Goal: Information Seeking & Learning: Learn about a topic

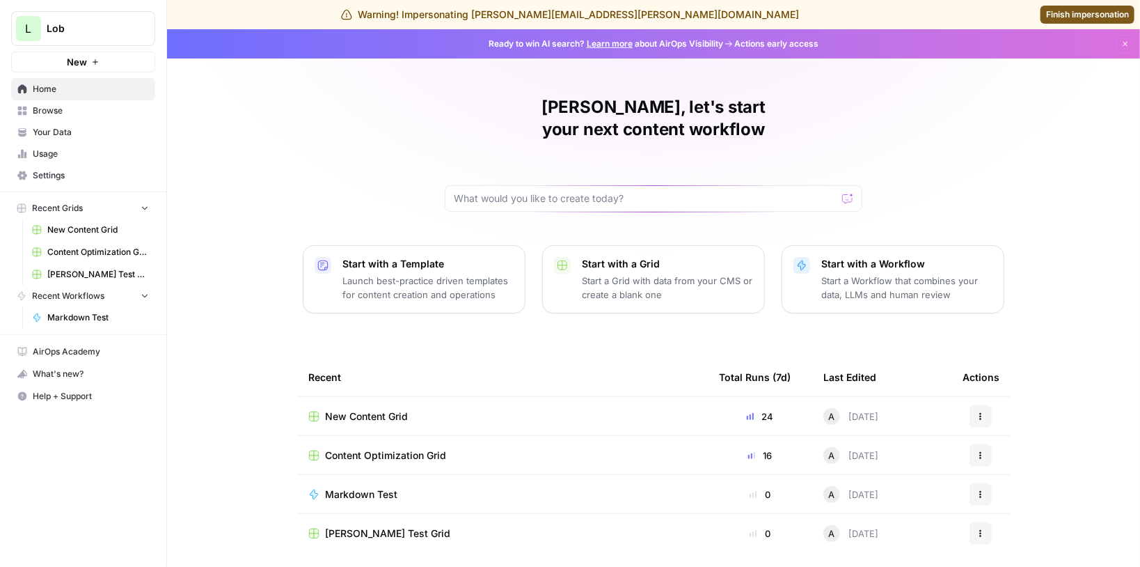
click at [72, 150] on span "Usage" at bounding box center [91, 154] width 116 height 13
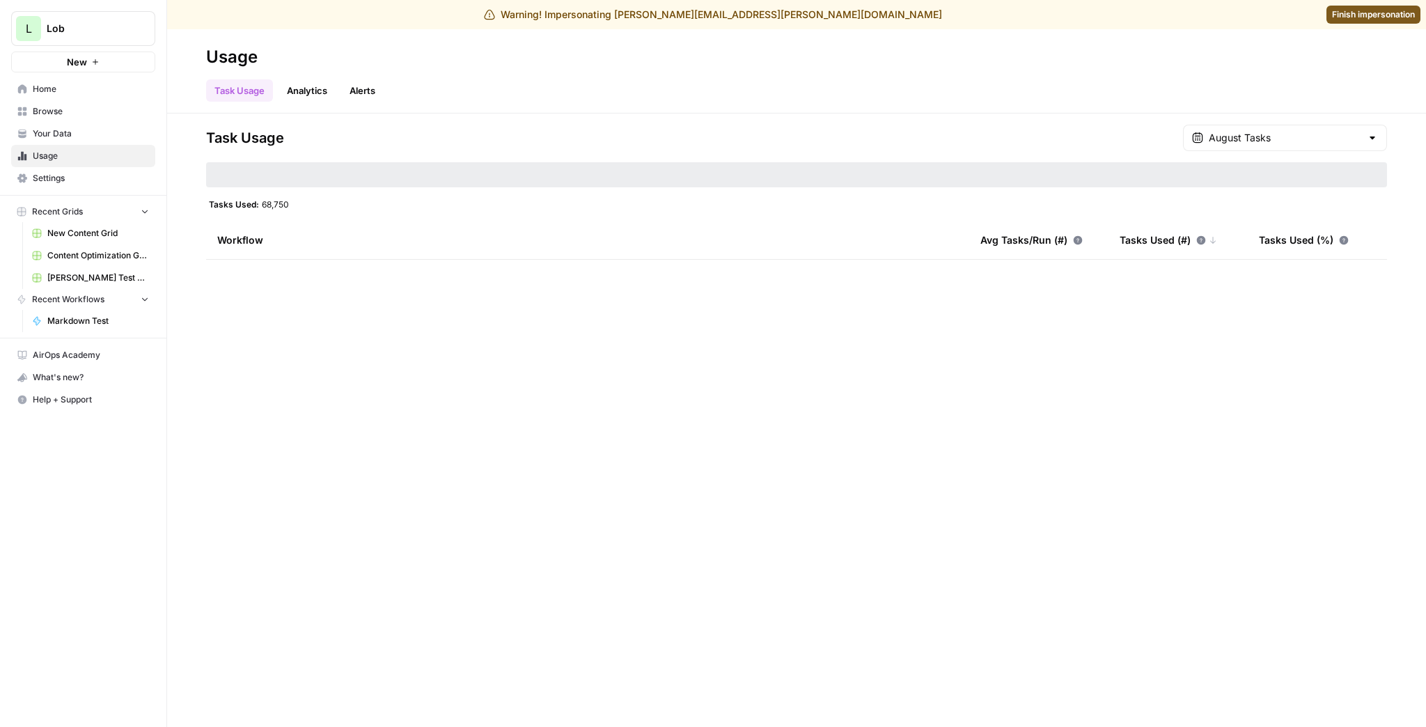
click at [304, 93] on link "Analytics" at bounding box center [306, 90] width 57 height 22
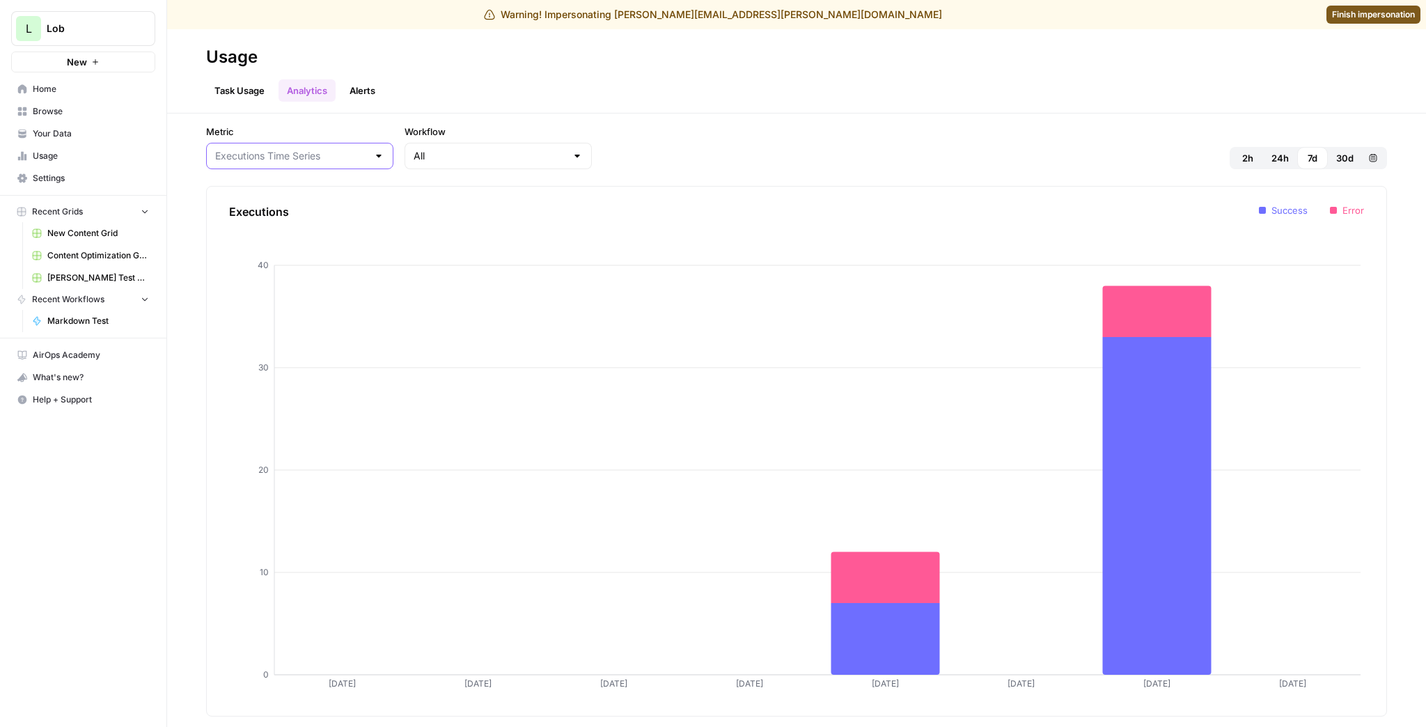
click at [345, 160] on input "Metric" at bounding box center [291, 156] width 152 height 14
type input "Executions Time Series"
click at [487, 148] on div "All" at bounding box center [497, 156] width 187 height 26
type input "All"
click at [748, 120] on div "Metric Executions Time Series Workflow All 2h 24h 7d 30d Custom range Execution…" at bounding box center [796, 419] width 1259 height 613
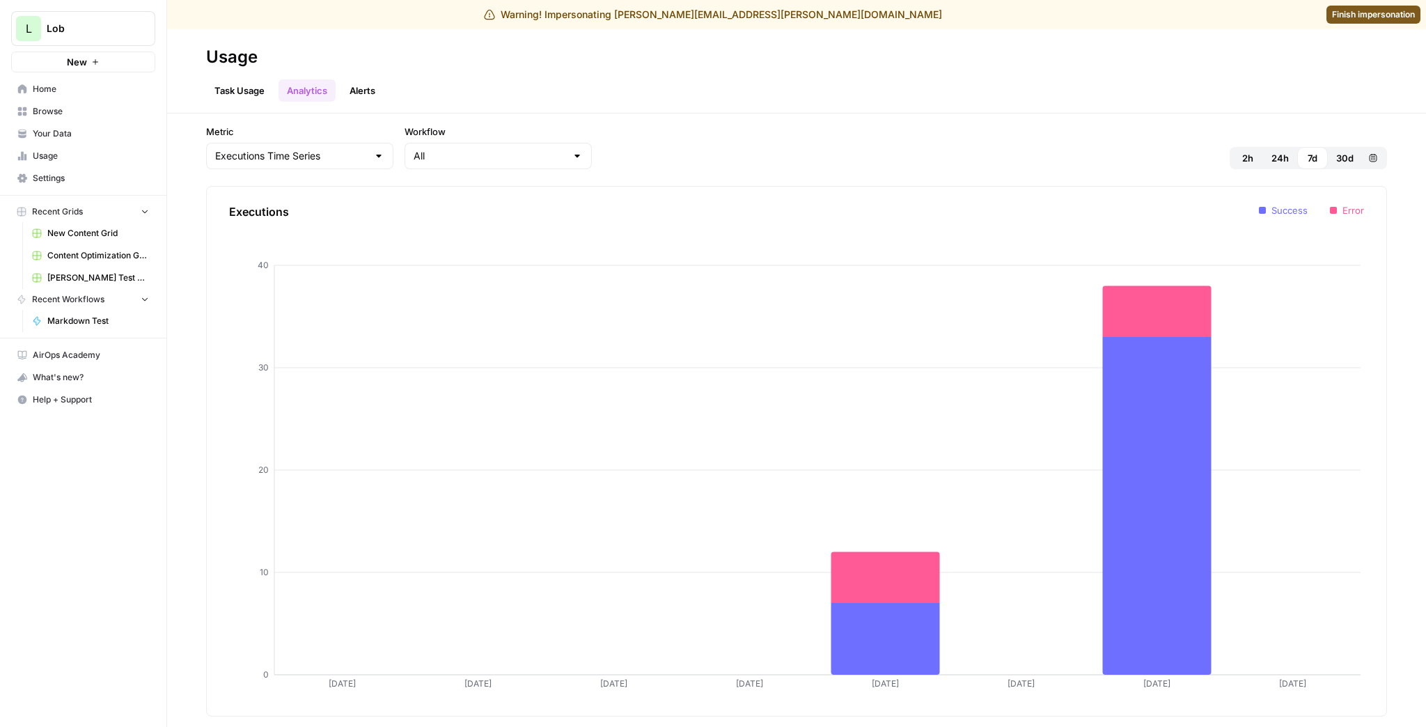
click at [259, 86] on link "Task Usage" at bounding box center [239, 90] width 67 height 22
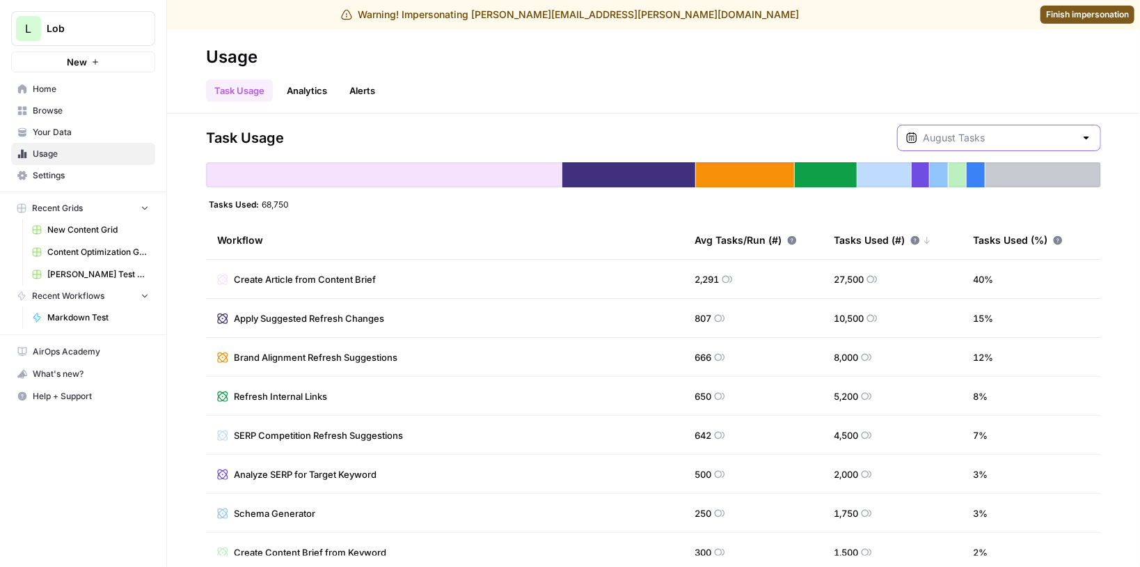
click at [985, 141] on input "text" at bounding box center [999, 138] width 152 height 14
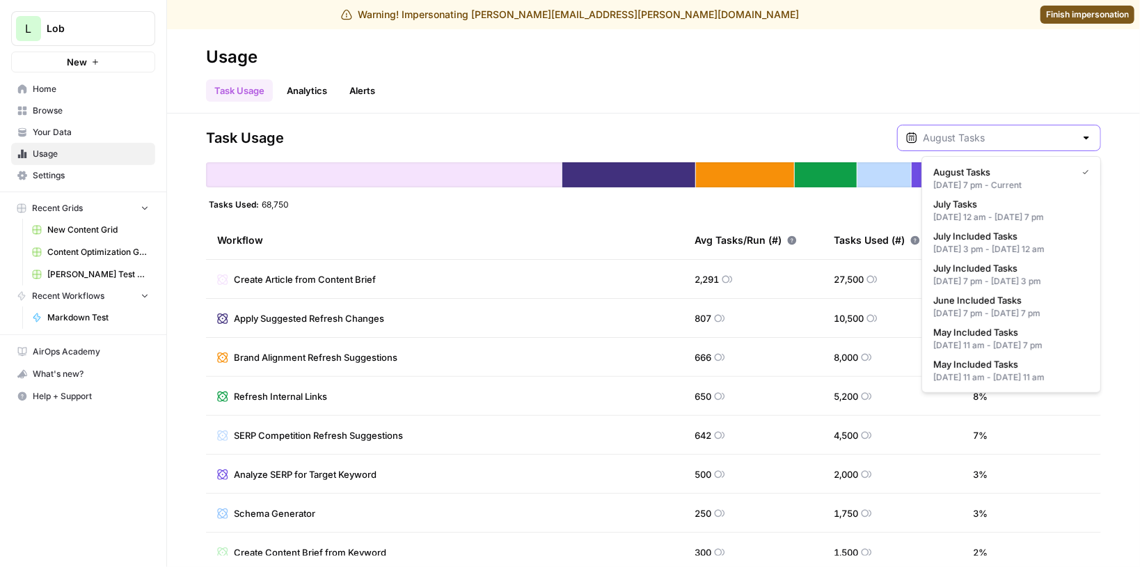
click at [985, 141] on input "text" at bounding box center [999, 138] width 152 height 14
type input "August Tasks"
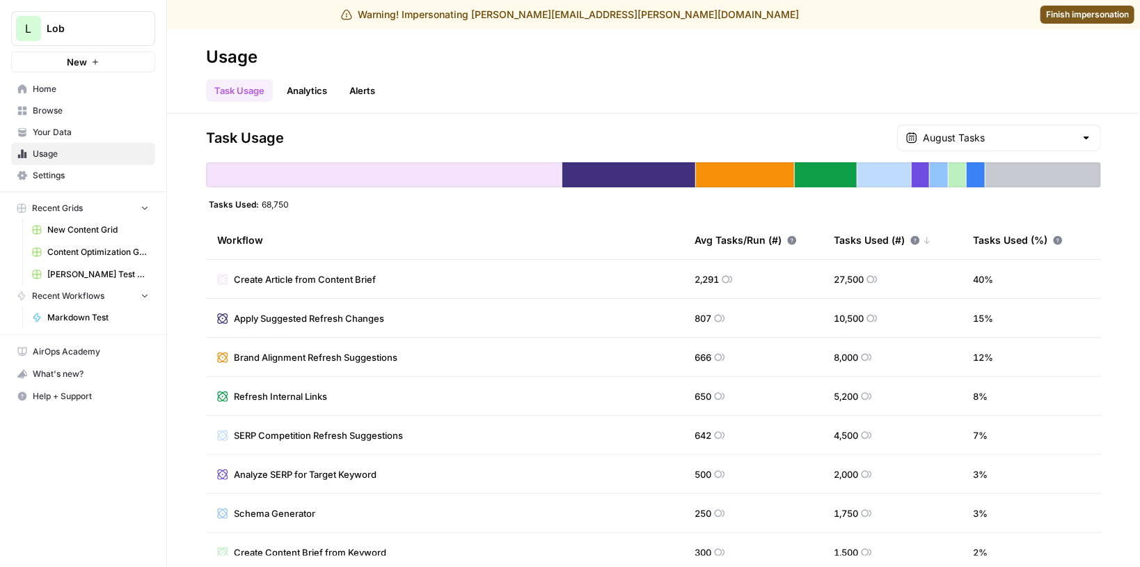
click at [699, 125] on div "Task Usage August Tasks" at bounding box center [653, 138] width 895 height 26
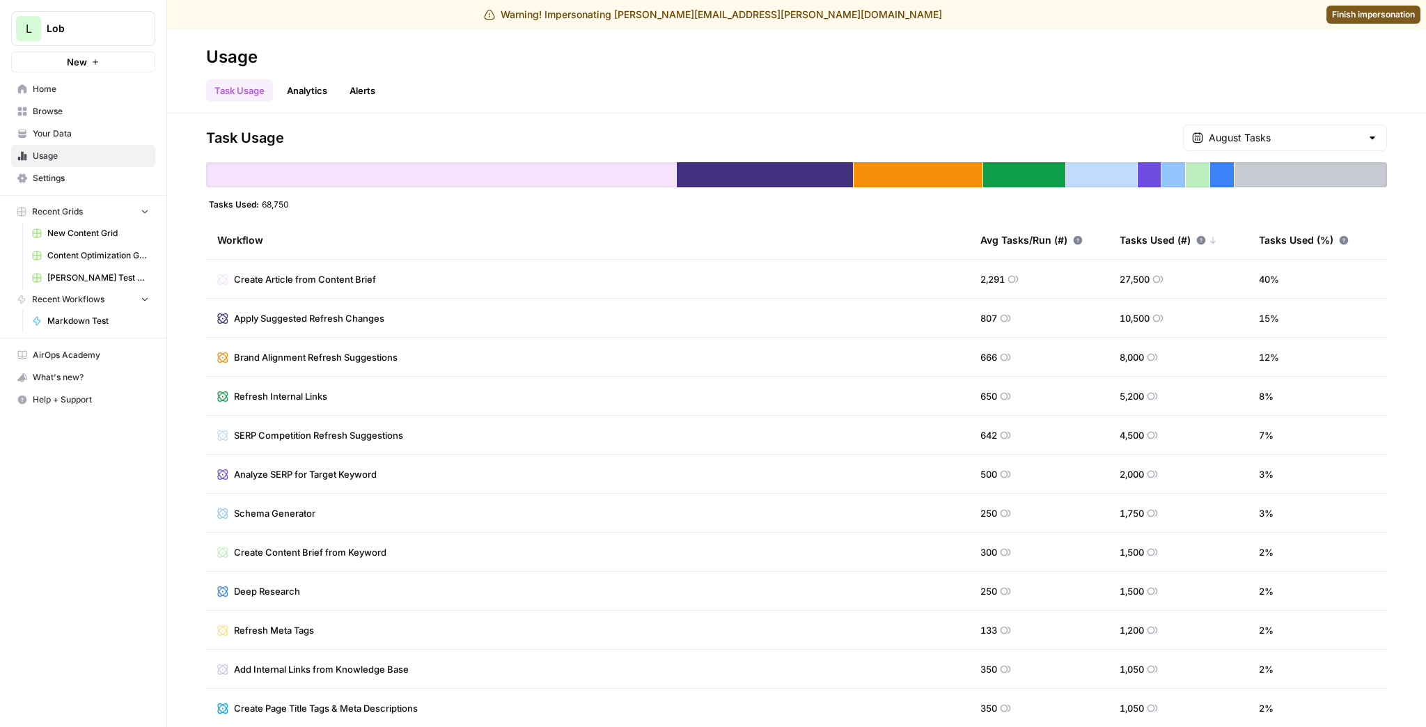
click at [377, 86] on link "Alerts" at bounding box center [362, 90] width 42 height 22
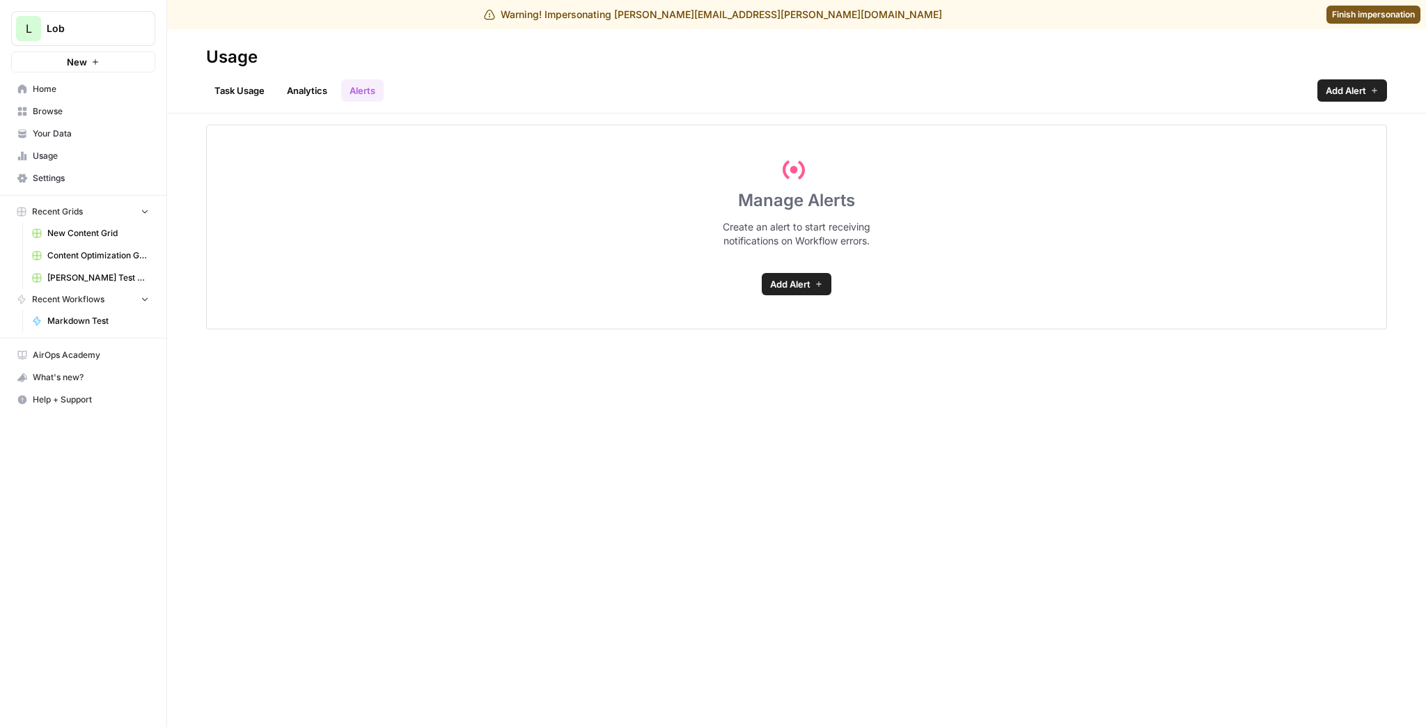
click at [324, 93] on link "Analytics" at bounding box center [306, 90] width 57 height 22
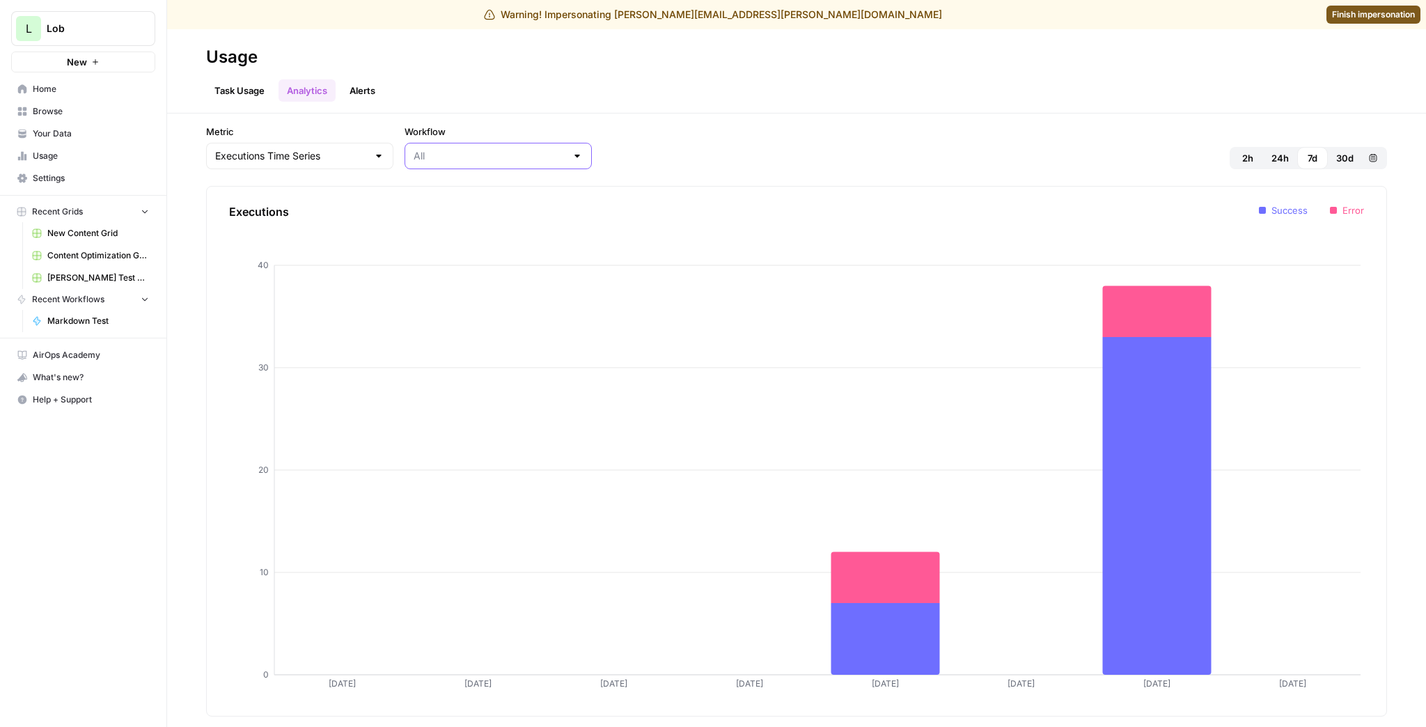
click at [437, 159] on input "Workflow" at bounding box center [489, 156] width 152 height 14
type input "All"
click at [223, 94] on link "Task Usage" at bounding box center [239, 90] width 67 height 22
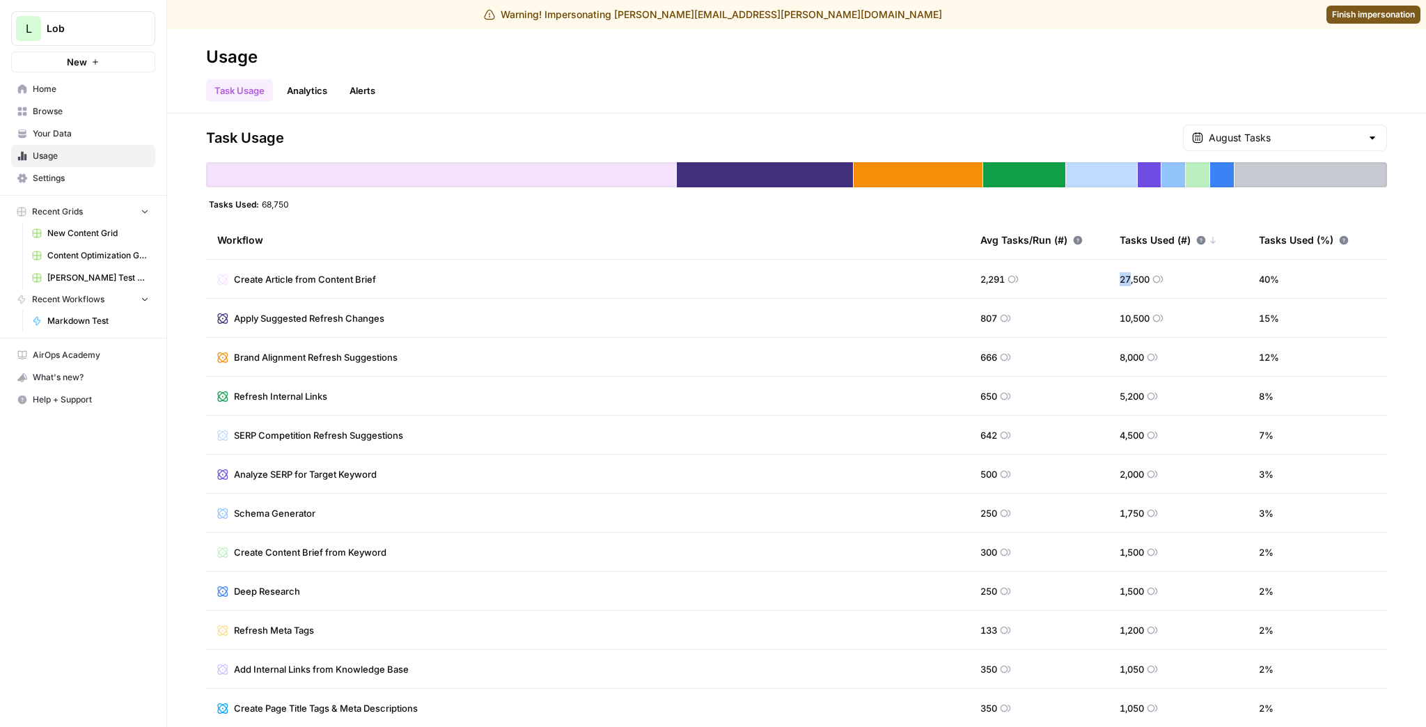
drag, startPoint x: 1109, startPoint y: 278, endPoint x: 1132, endPoint y: 278, distance: 23.0
click at [1127, 278] on td "27,500" at bounding box center [1177, 279] width 139 height 38
click at [1140, 239] on icon at bounding box center [1201, 240] width 10 height 10
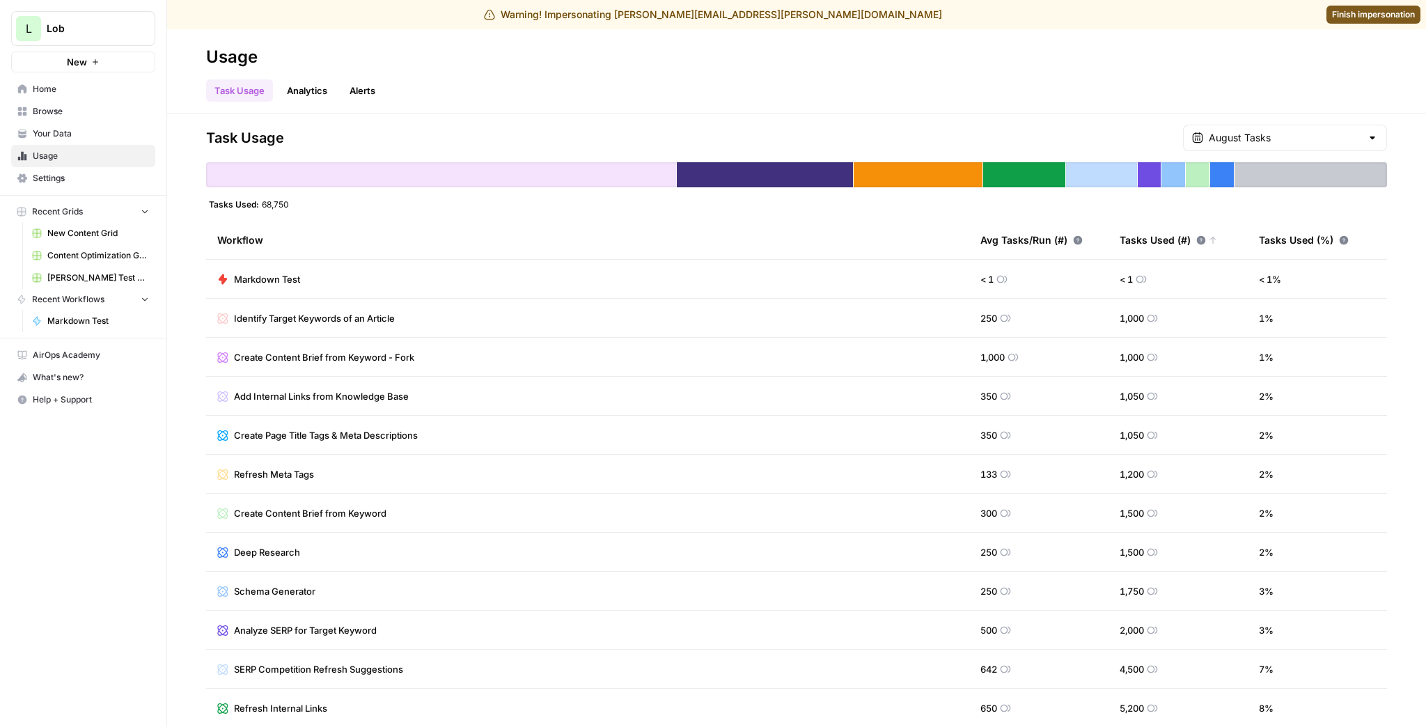
click at [1140, 239] on icon at bounding box center [1201, 240] width 10 height 10
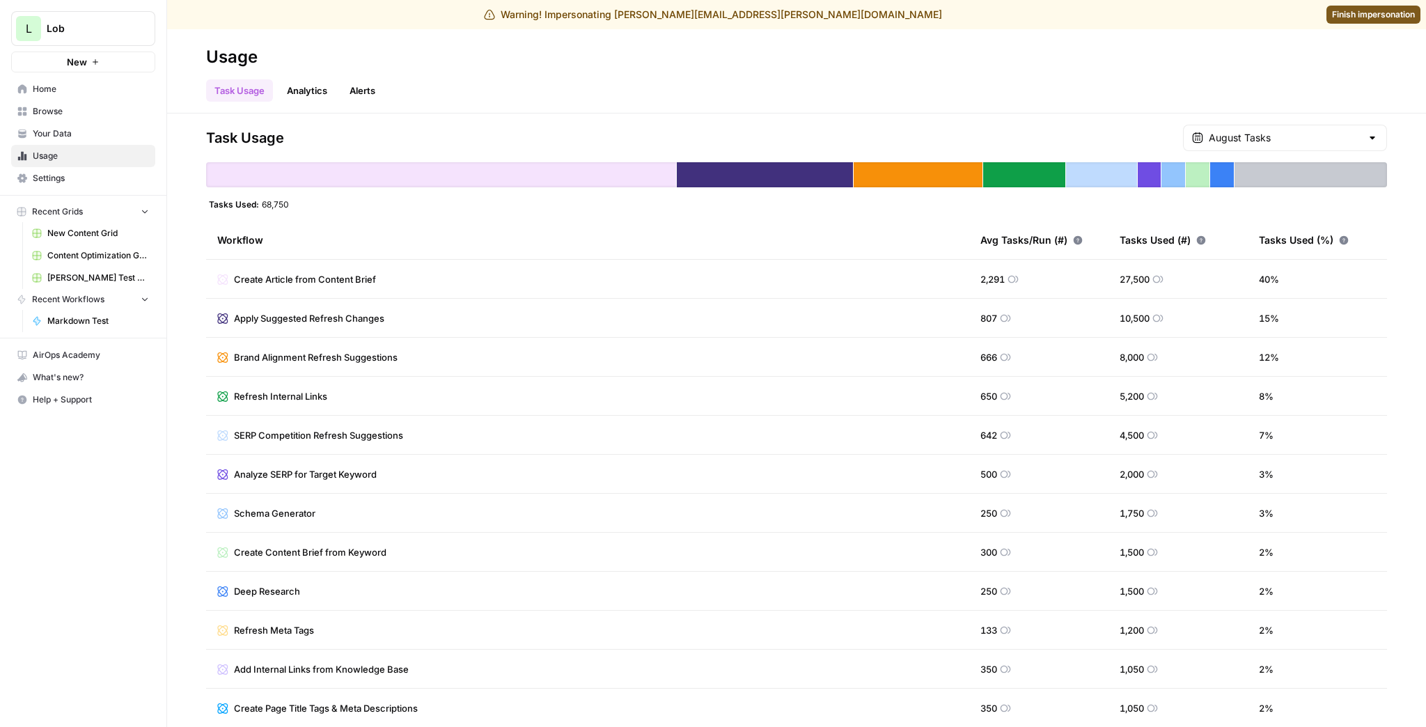
drag, startPoint x: 1112, startPoint y: 320, endPoint x: 1165, endPoint y: 315, distance: 53.2
click at [1140, 315] on td "10,500" at bounding box center [1177, 318] width 139 height 38
click at [295, 95] on link "Analytics" at bounding box center [306, 90] width 57 height 22
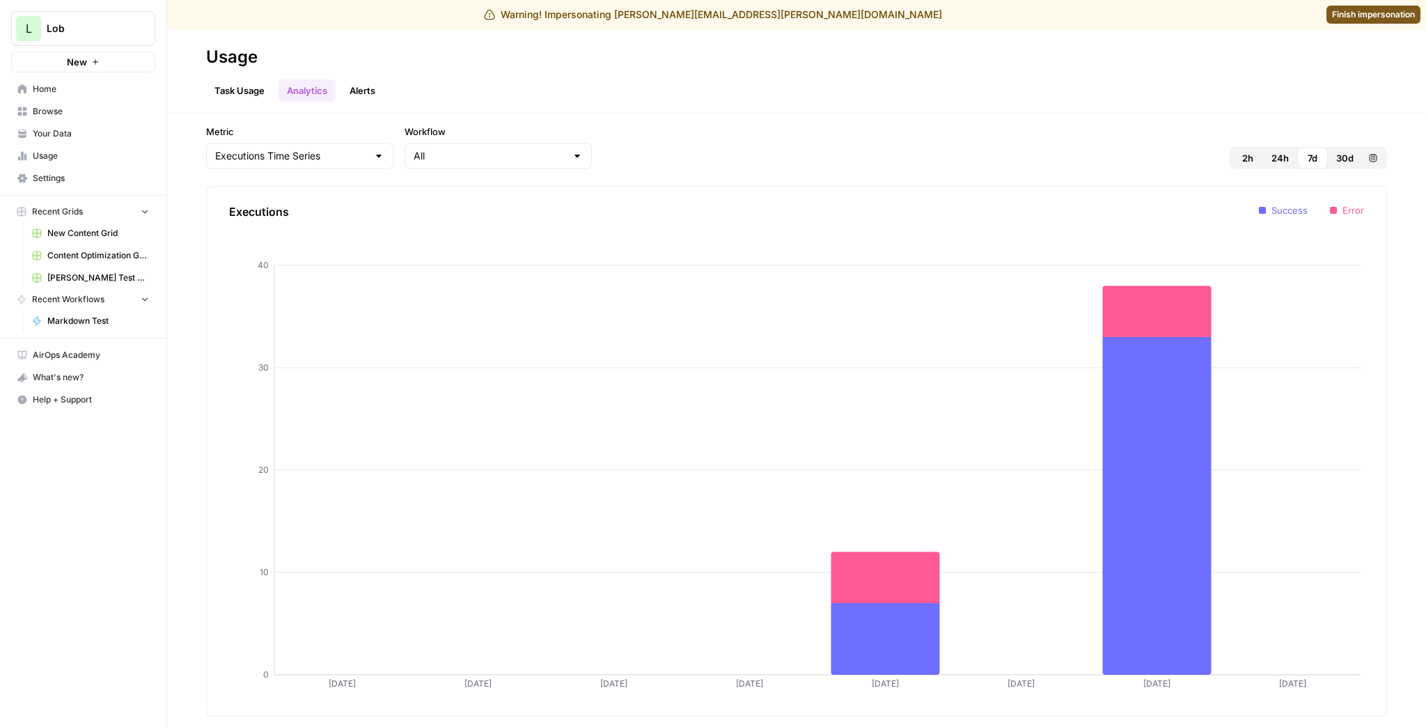
click at [1140, 159] on span "24h" at bounding box center [1279, 158] width 17 height 14
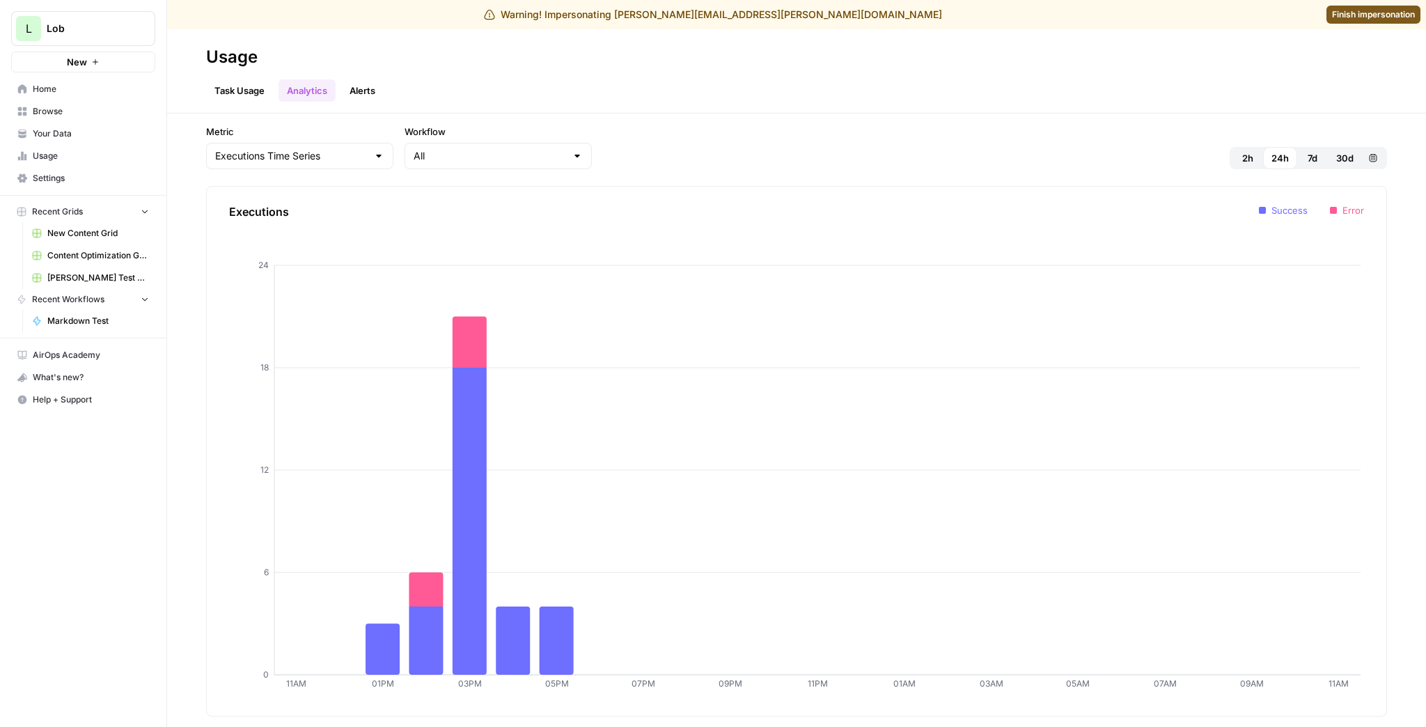
click at [1140, 157] on span "2h" at bounding box center [1247, 158] width 11 height 14
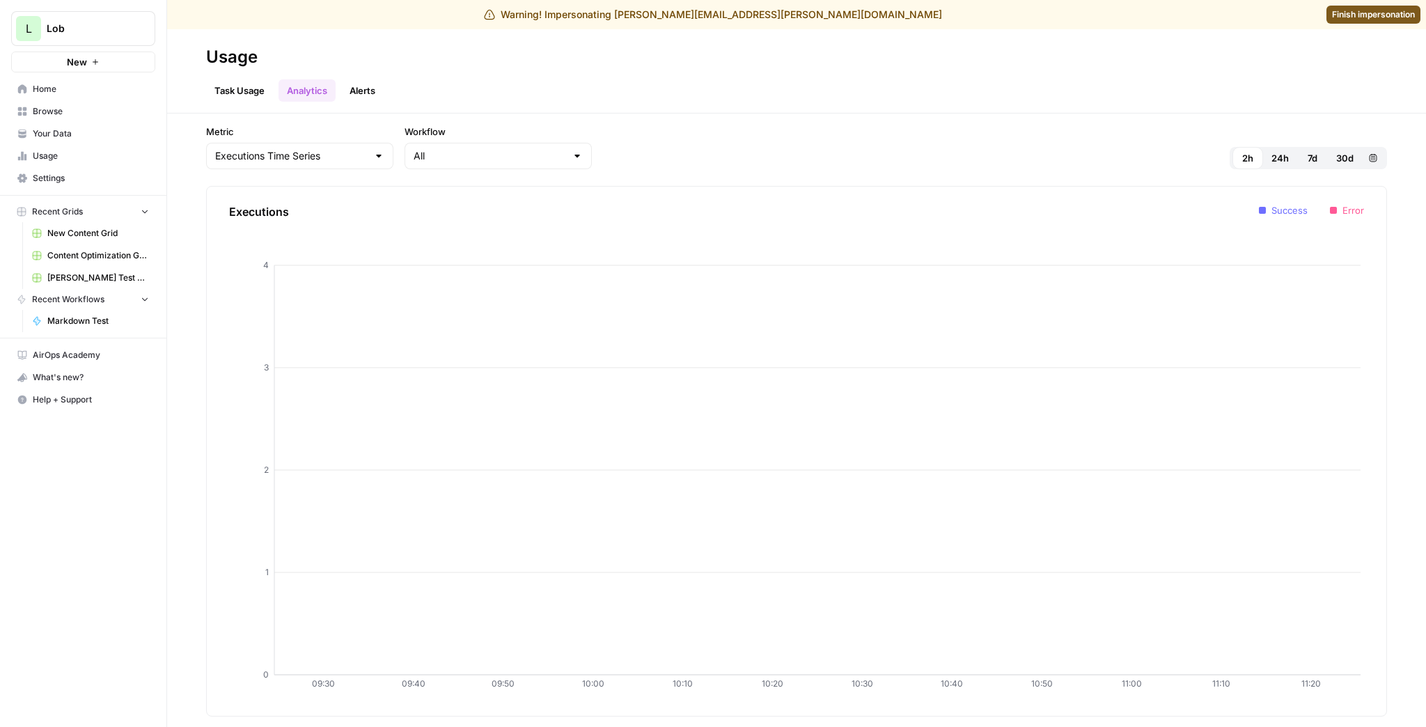
click at [1140, 159] on span "24h" at bounding box center [1279, 158] width 17 height 14
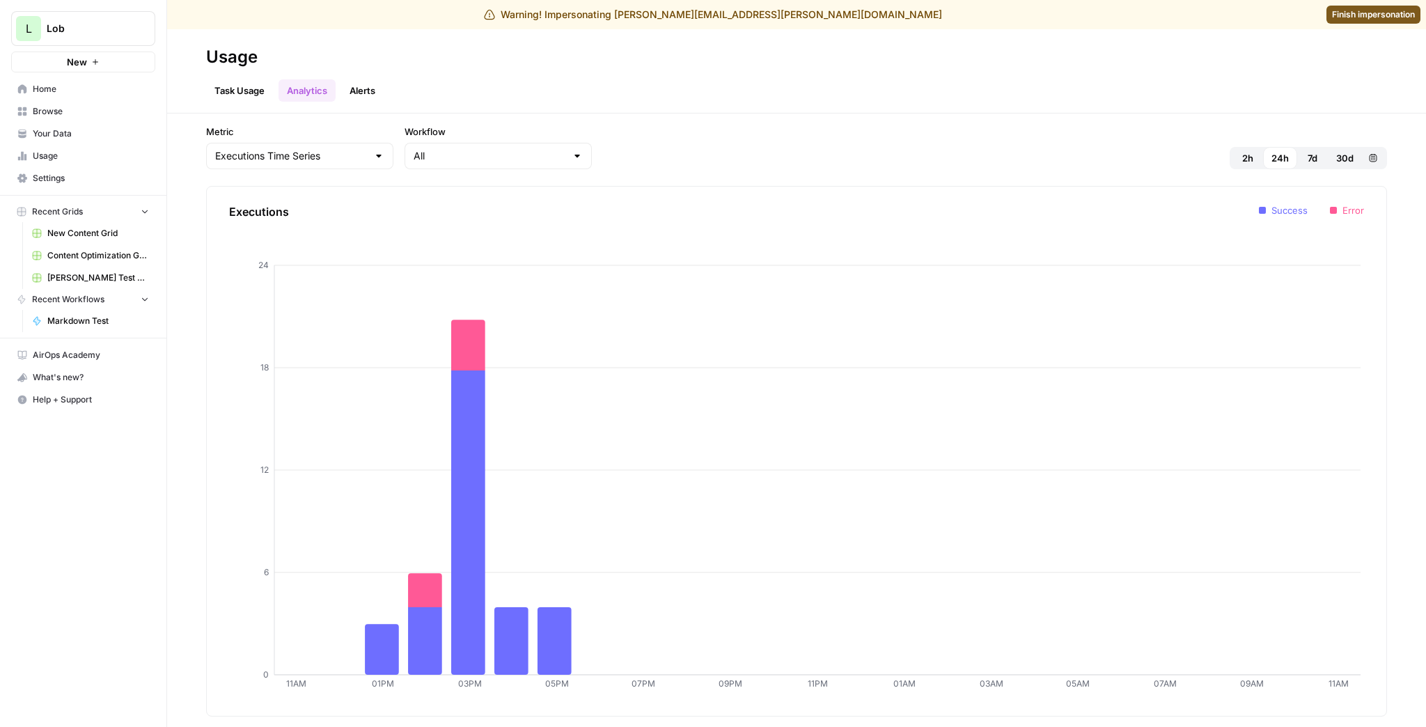
click at [1140, 159] on span "7d" at bounding box center [1312, 158] width 10 height 14
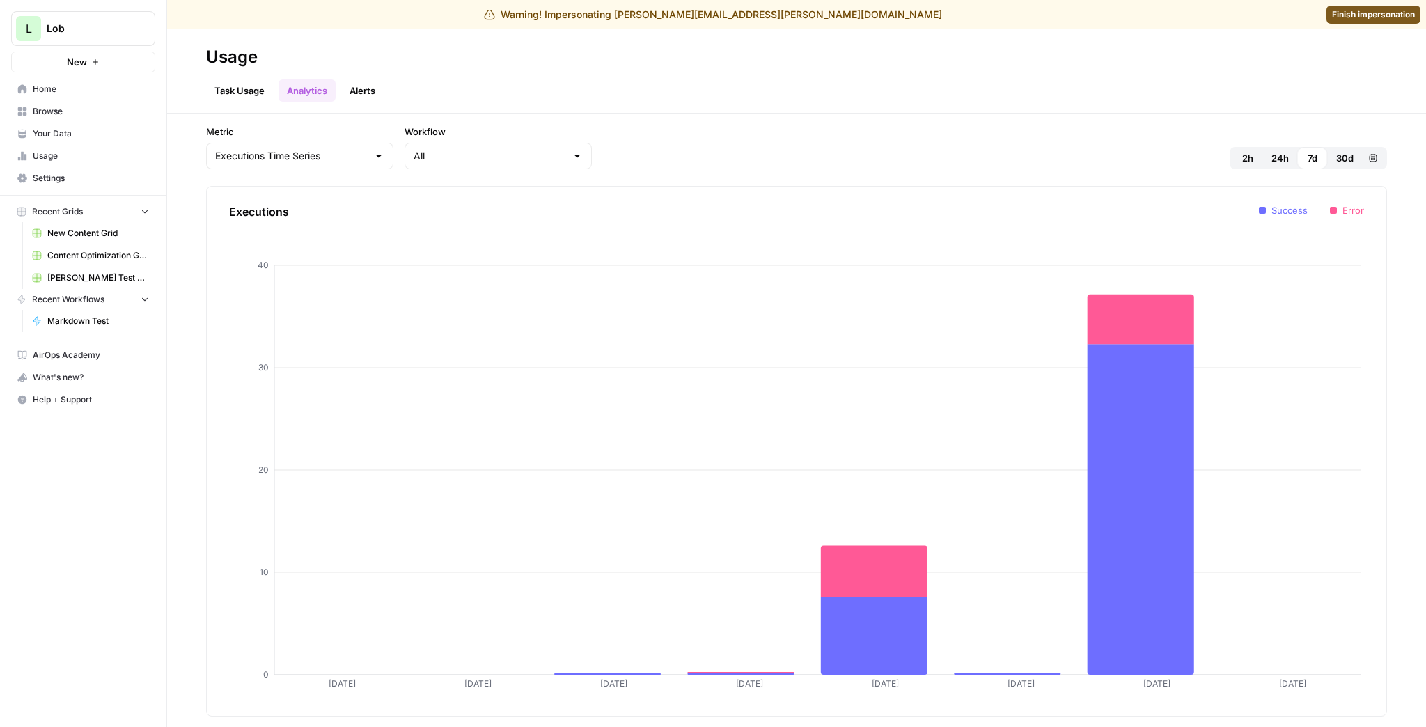
click at [1140, 157] on span "30d" at bounding box center [1344, 158] width 17 height 14
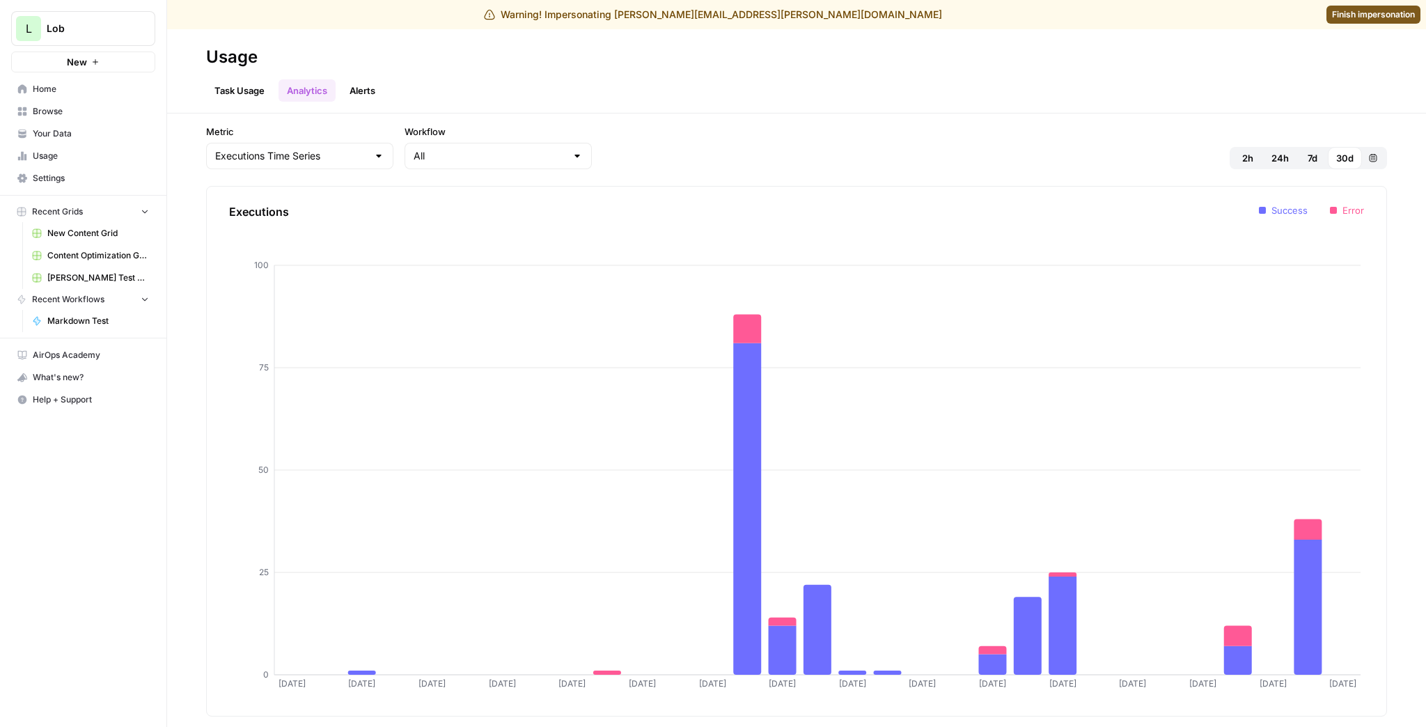
click at [259, 86] on link "Task Usage" at bounding box center [239, 90] width 67 height 22
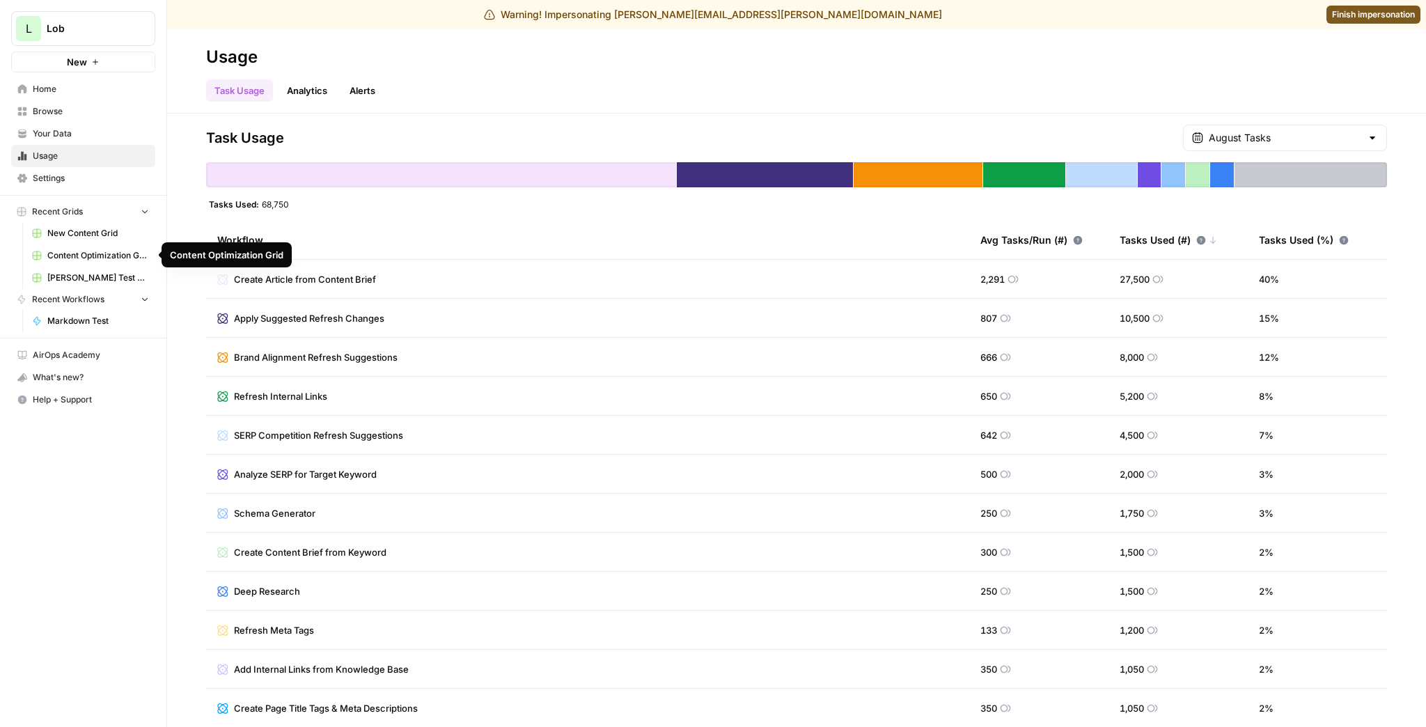
click at [109, 254] on span "Content Optimization Grid" at bounding box center [98, 255] width 102 height 13
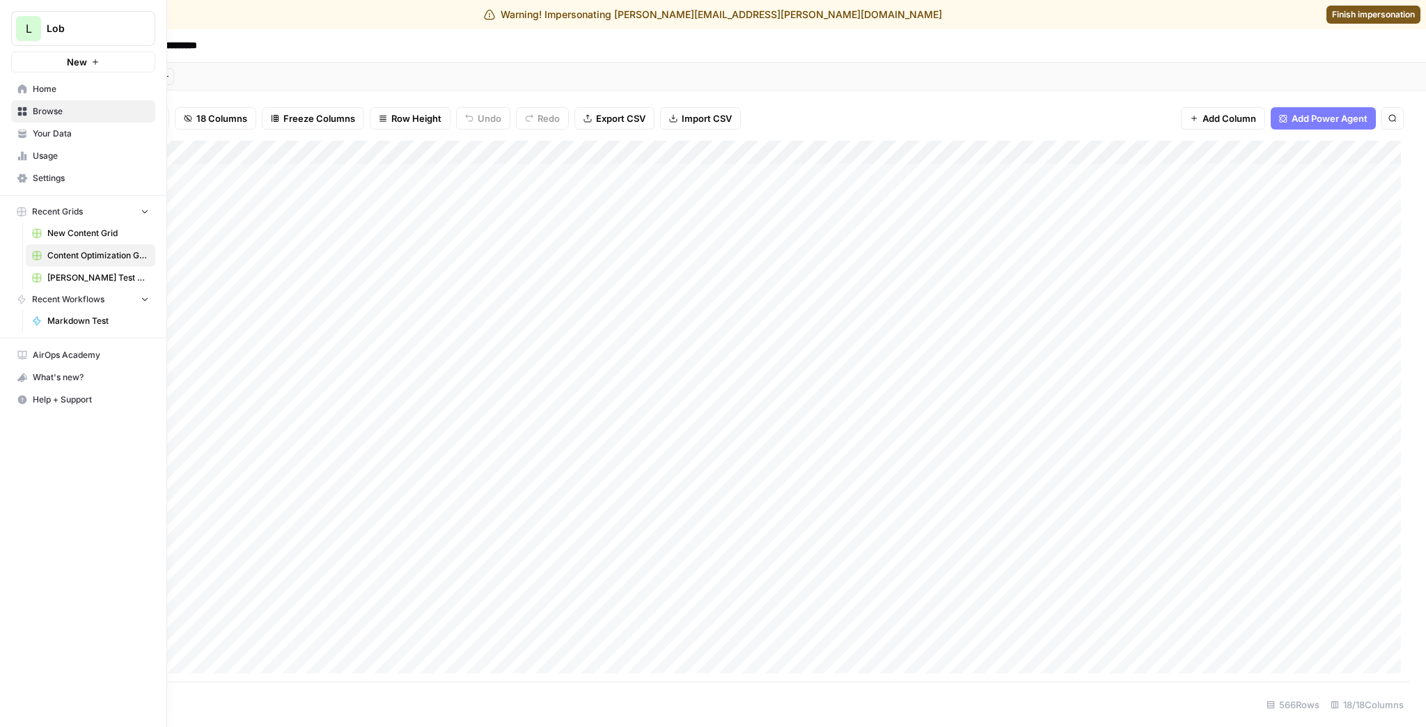
click at [45, 153] on span "Usage" at bounding box center [91, 156] width 116 height 13
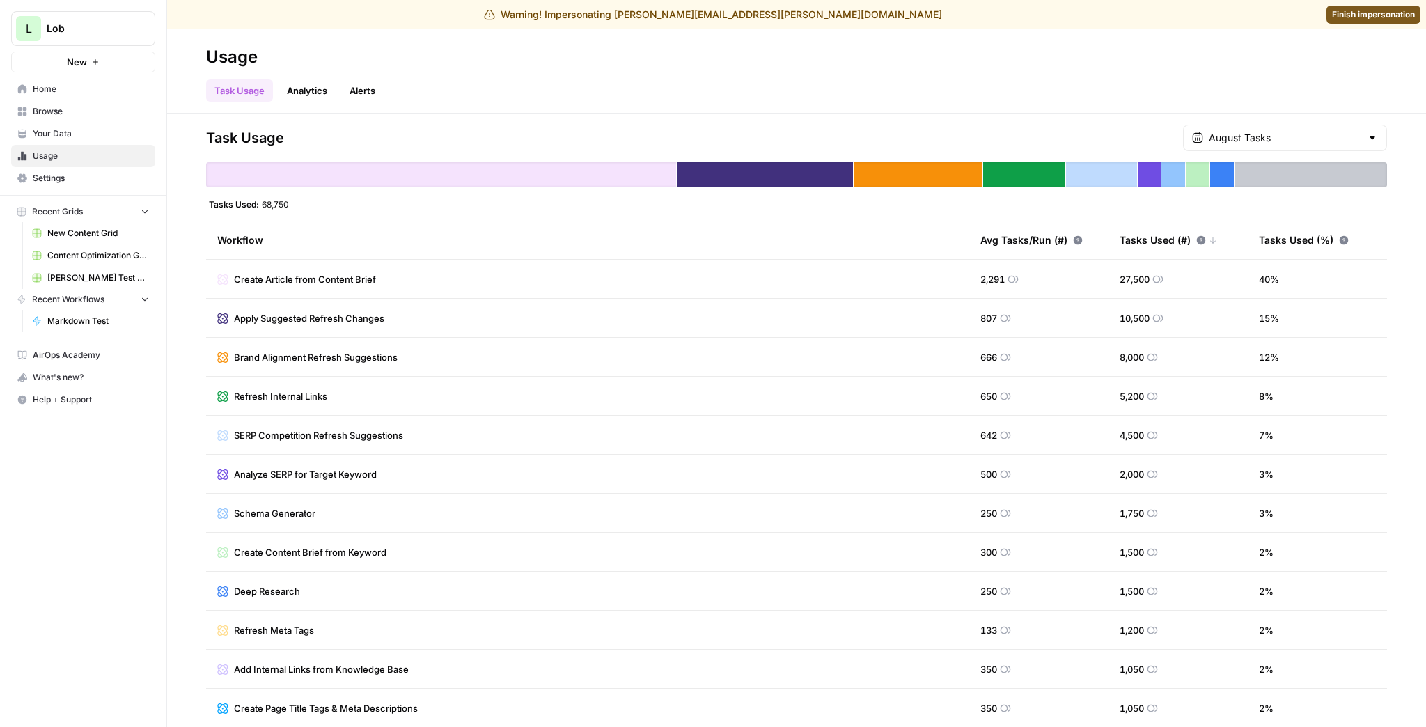
click at [112, 177] on span "Settings" at bounding box center [91, 178] width 116 height 13
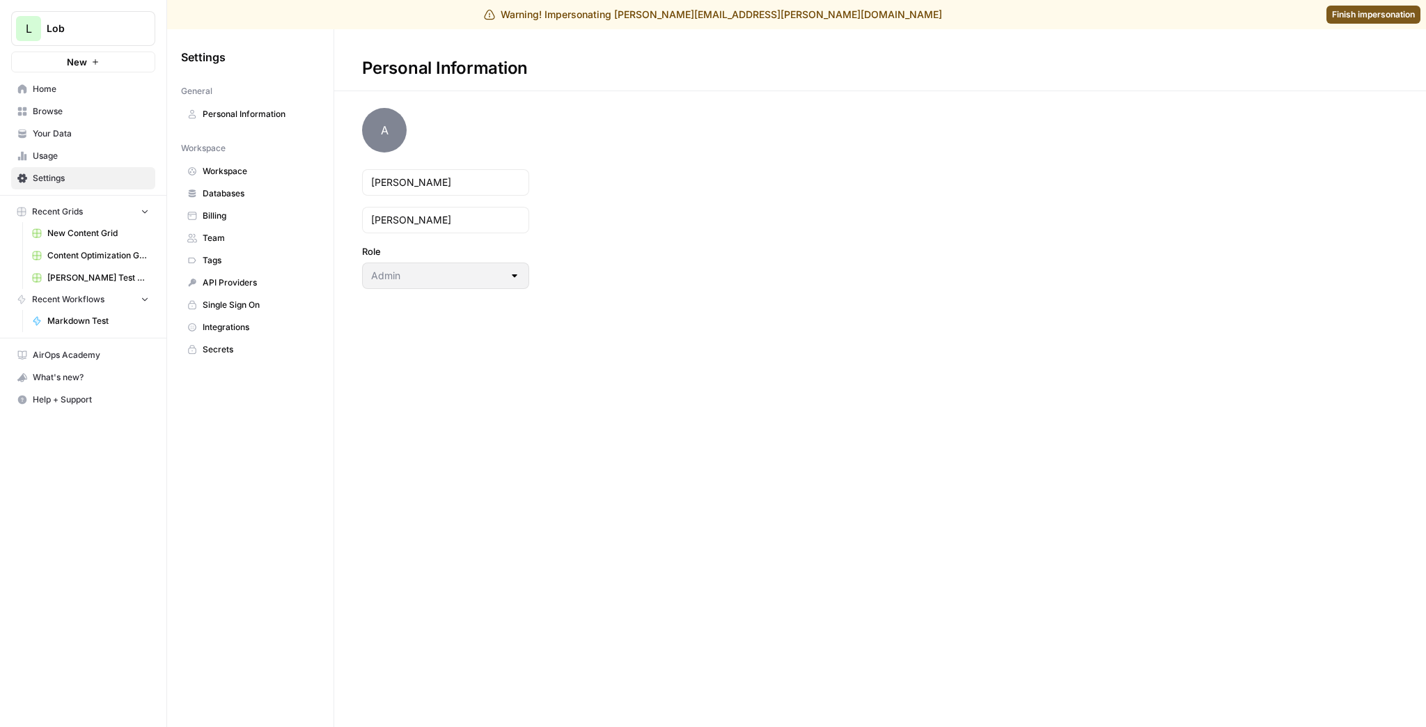
click at [95, 163] on link "Usage" at bounding box center [83, 156] width 144 height 22
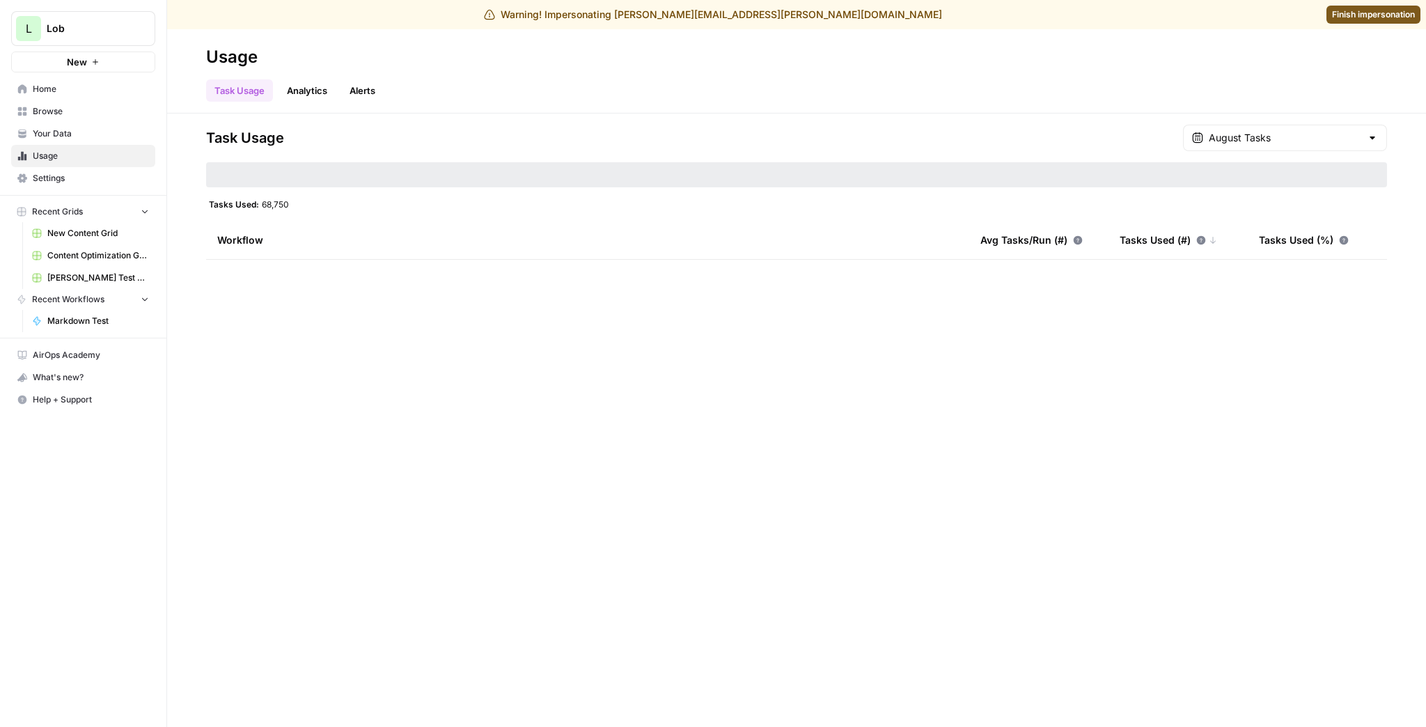
click at [310, 86] on link "Analytics" at bounding box center [306, 90] width 57 height 22
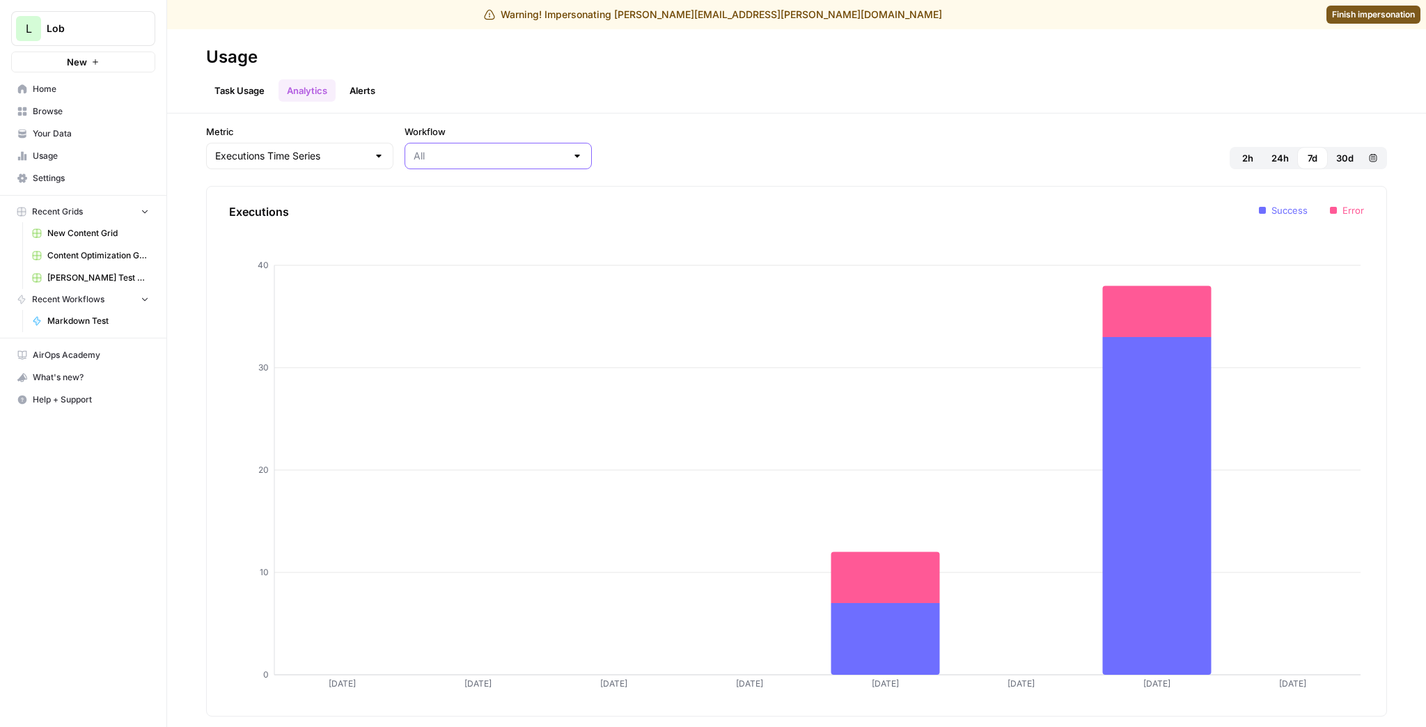
click at [447, 149] on input "Workflow" at bounding box center [489, 156] width 152 height 14
click at [420, 217] on button "Markdown Test" at bounding box center [468, 209] width 155 height 19
type input "Markdown Test"
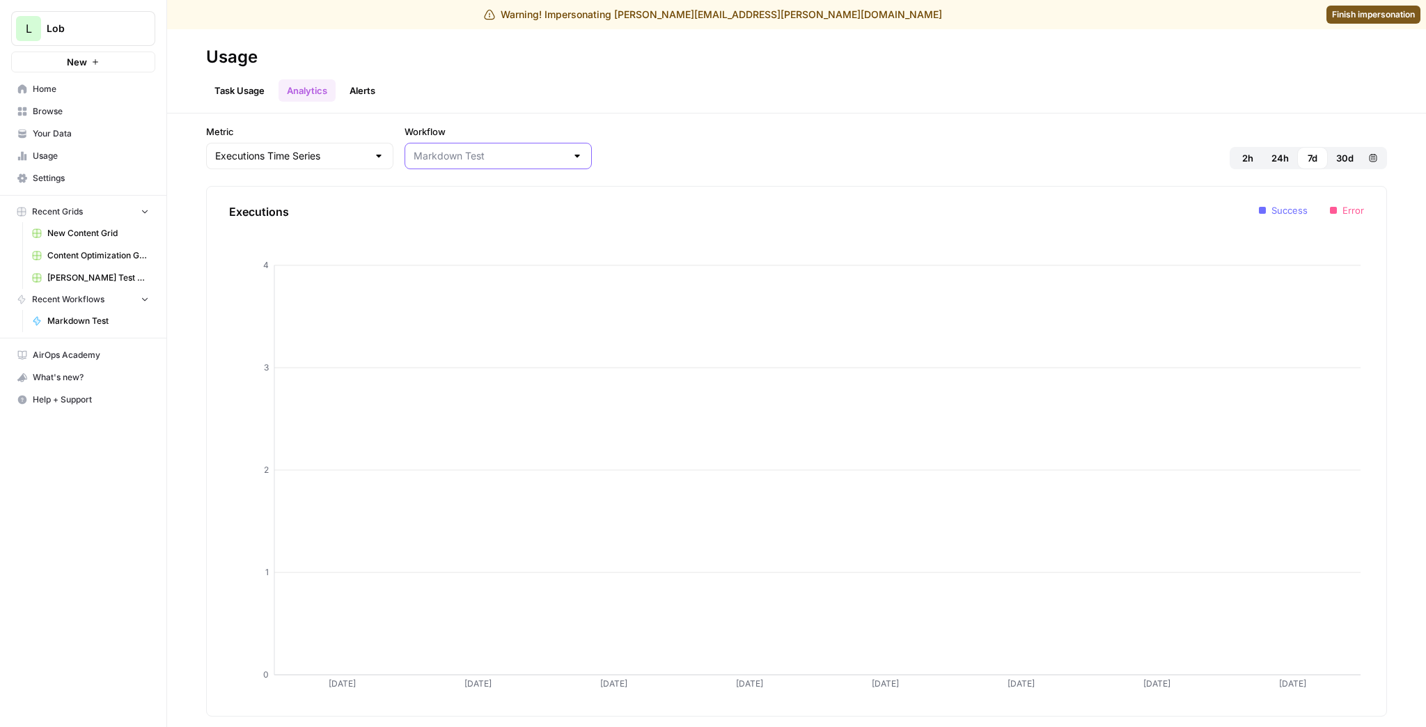
click at [450, 153] on input "Workflow" at bounding box center [489, 156] width 152 height 14
click at [442, 191] on span "All" at bounding box center [466, 190] width 139 height 14
type input "All"
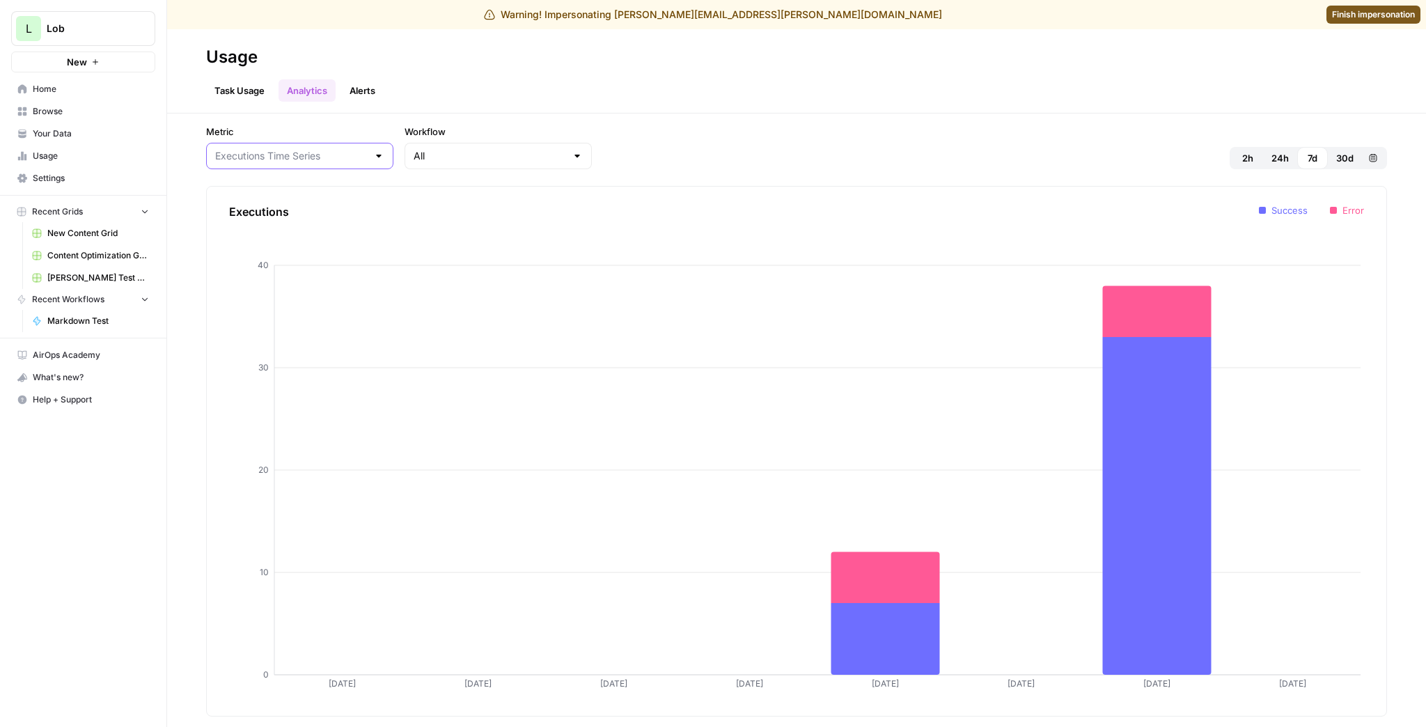
click at [310, 150] on input "Metric" at bounding box center [291, 156] width 152 height 14
click at [301, 226] on span "Tasks Time Series" at bounding box center [287, 229] width 139 height 14
type input "Tasks Time Series"
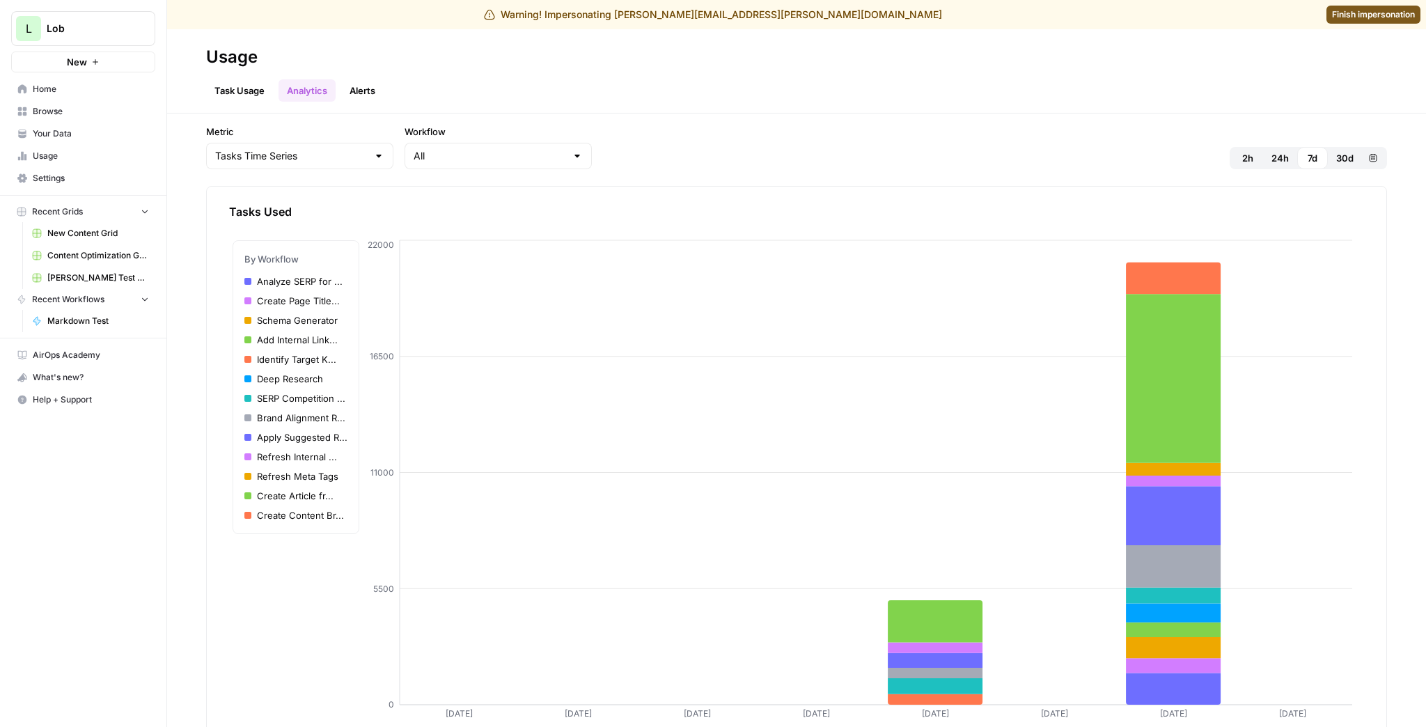
scroll to position [29, 0]
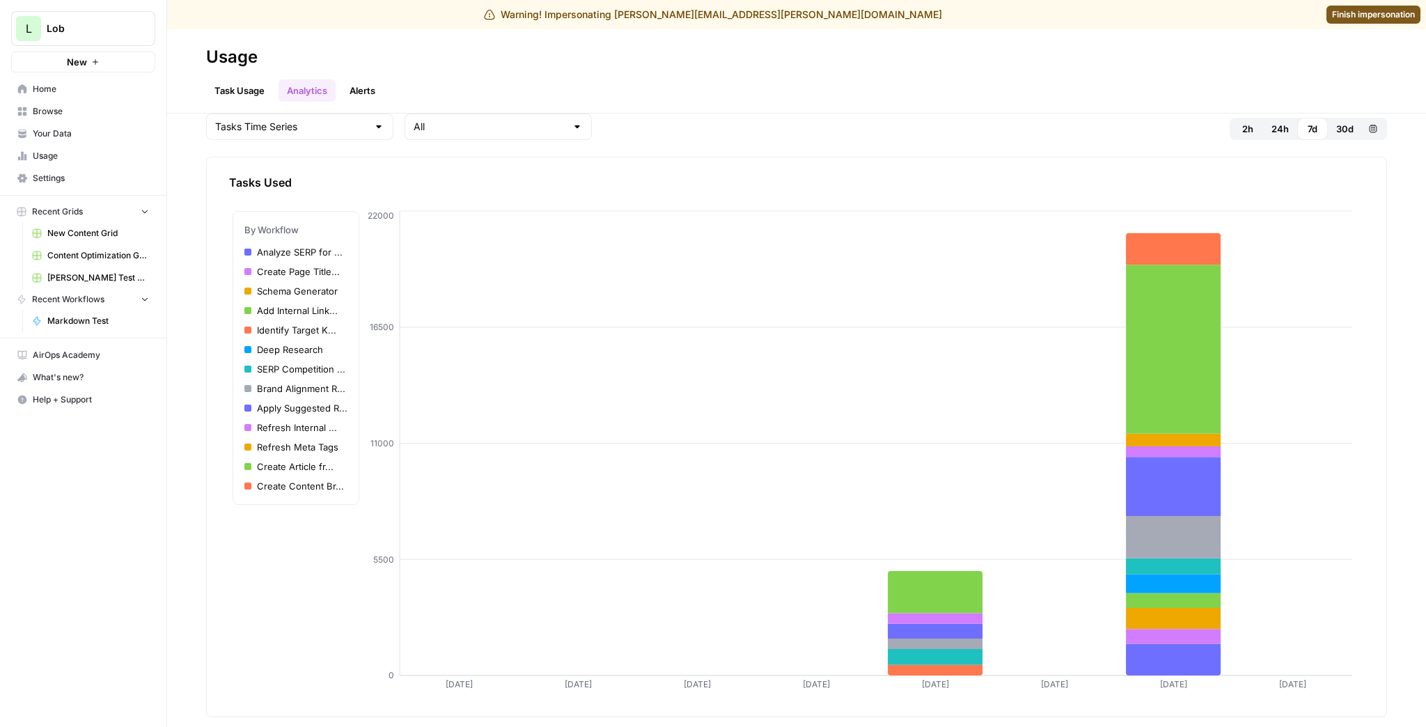
click at [1140, 134] on span "24h" at bounding box center [1279, 129] width 17 height 14
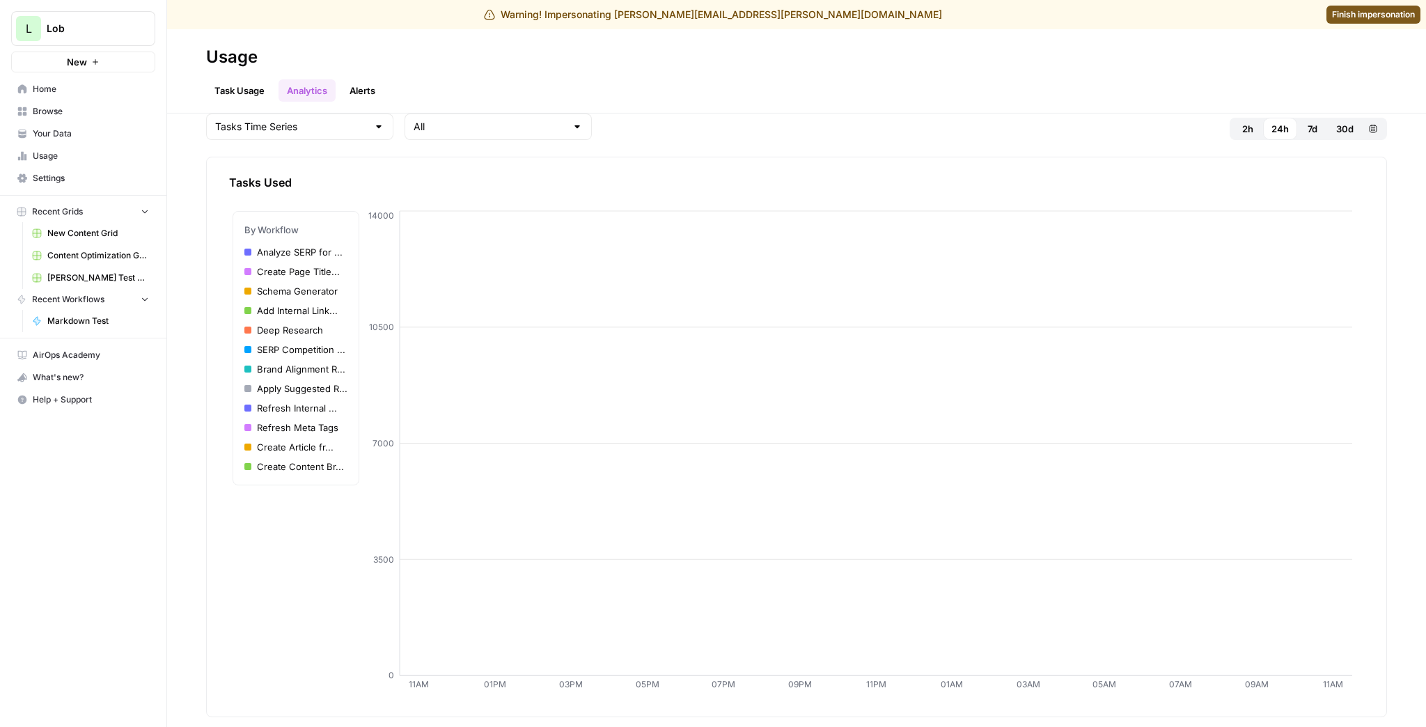
click at [1140, 128] on span "30d" at bounding box center [1344, 129] width 17 height 14
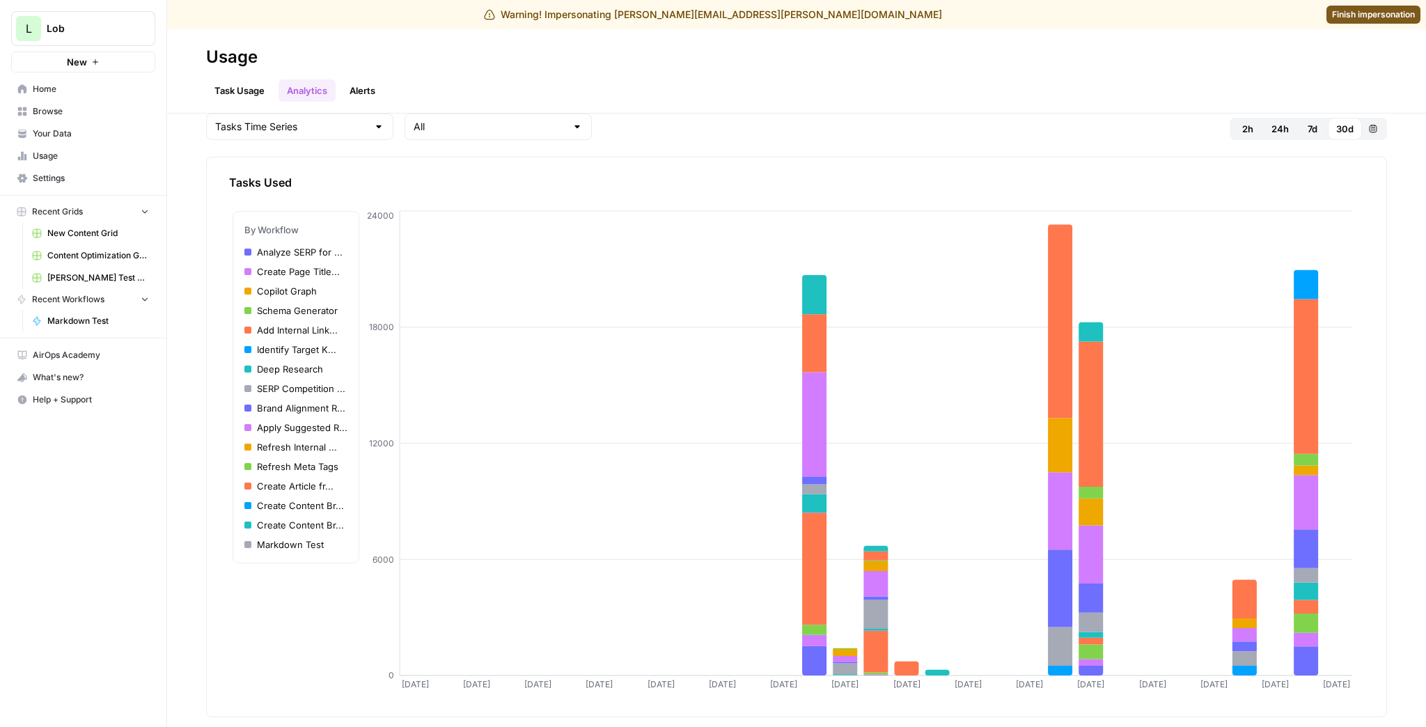
click at [1140, 128] on icon "button" at bounding box center [1373, 129] width 8 height 8
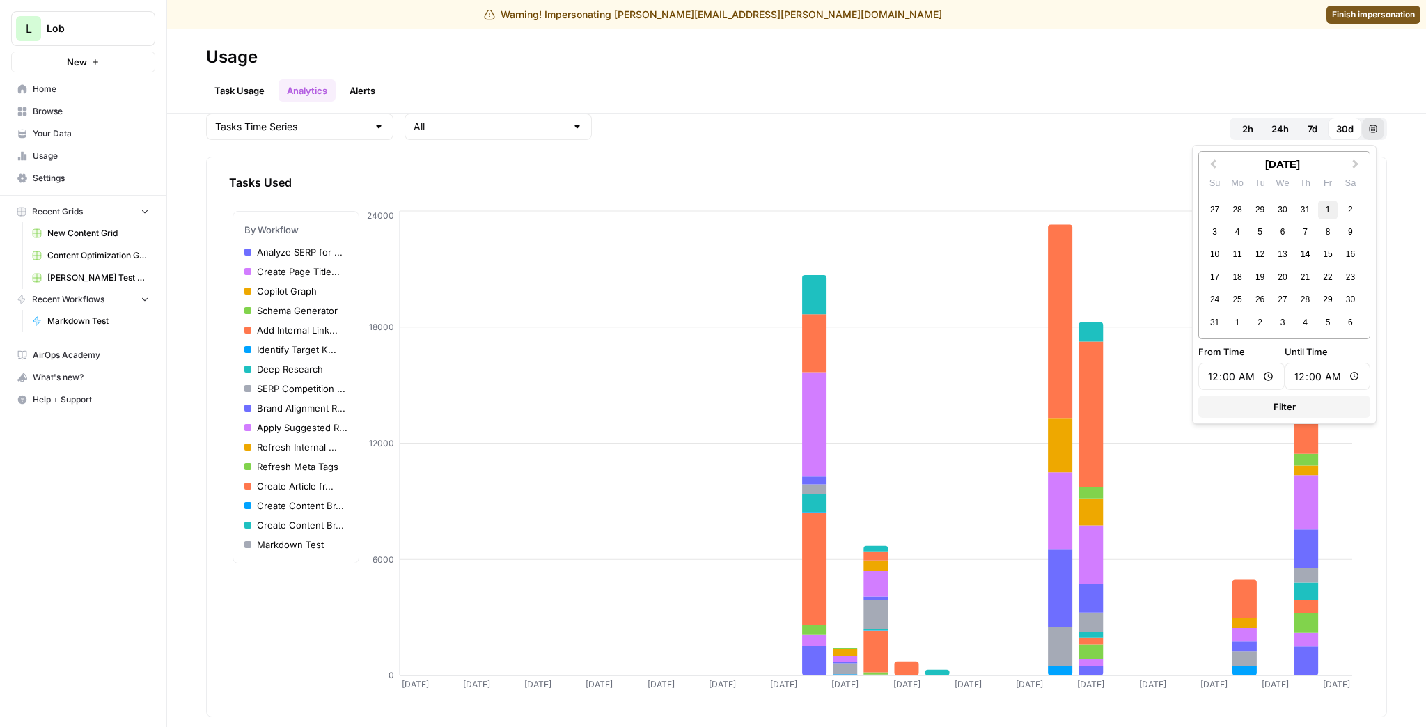
click at [1140, 207] on div "1" at bounding box center [1327, 209] width 19 height 19
click at [1140, 259] on div "16" at bounding box center [1350, 254] width 19 height 19
click at [1140, 408] on span "Filter" at bounding box center [1284, 407] width 22 height 14
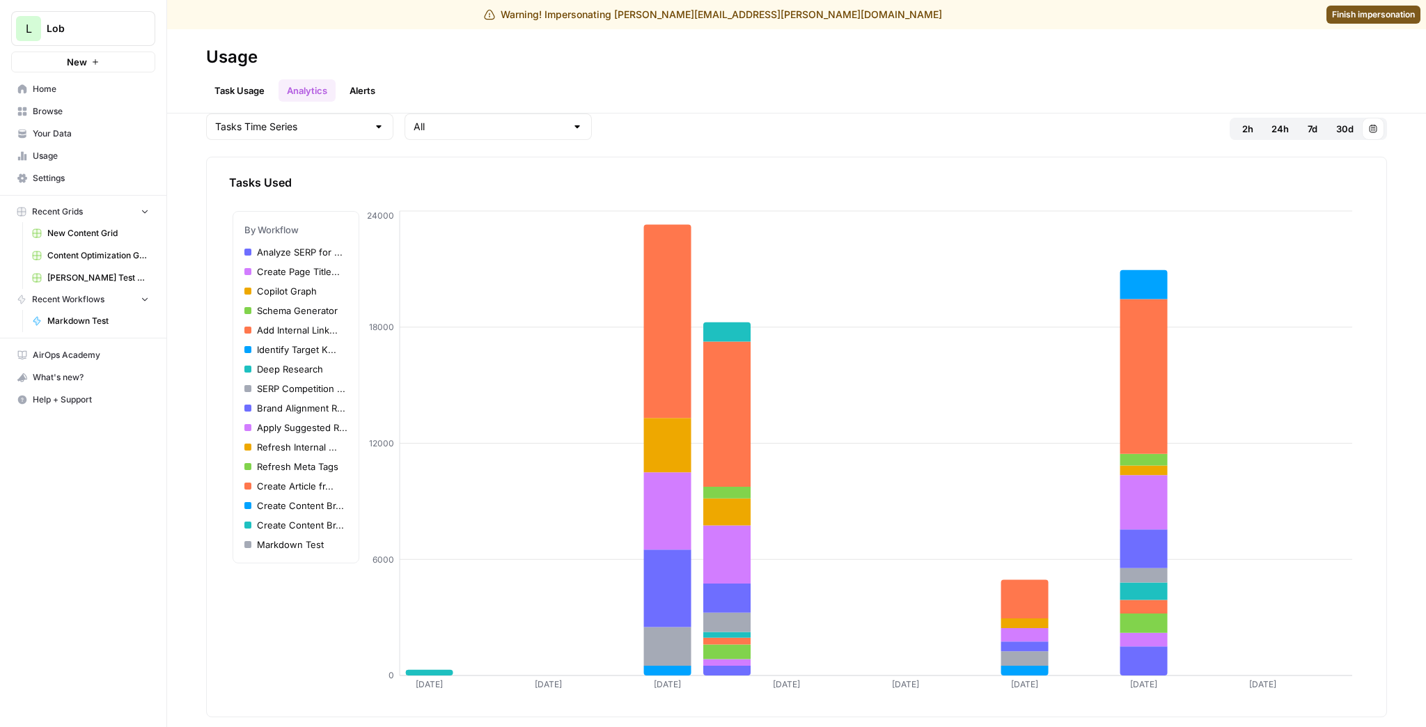
click at [342, 134] on div "Tasks Time Series" at bounding box center [299, 126] width 187 height 26
click at [324, 161] on span "Executions Time Series" at bounding box center [287, 161] width 139 height 14
type input "Executions Time Series"
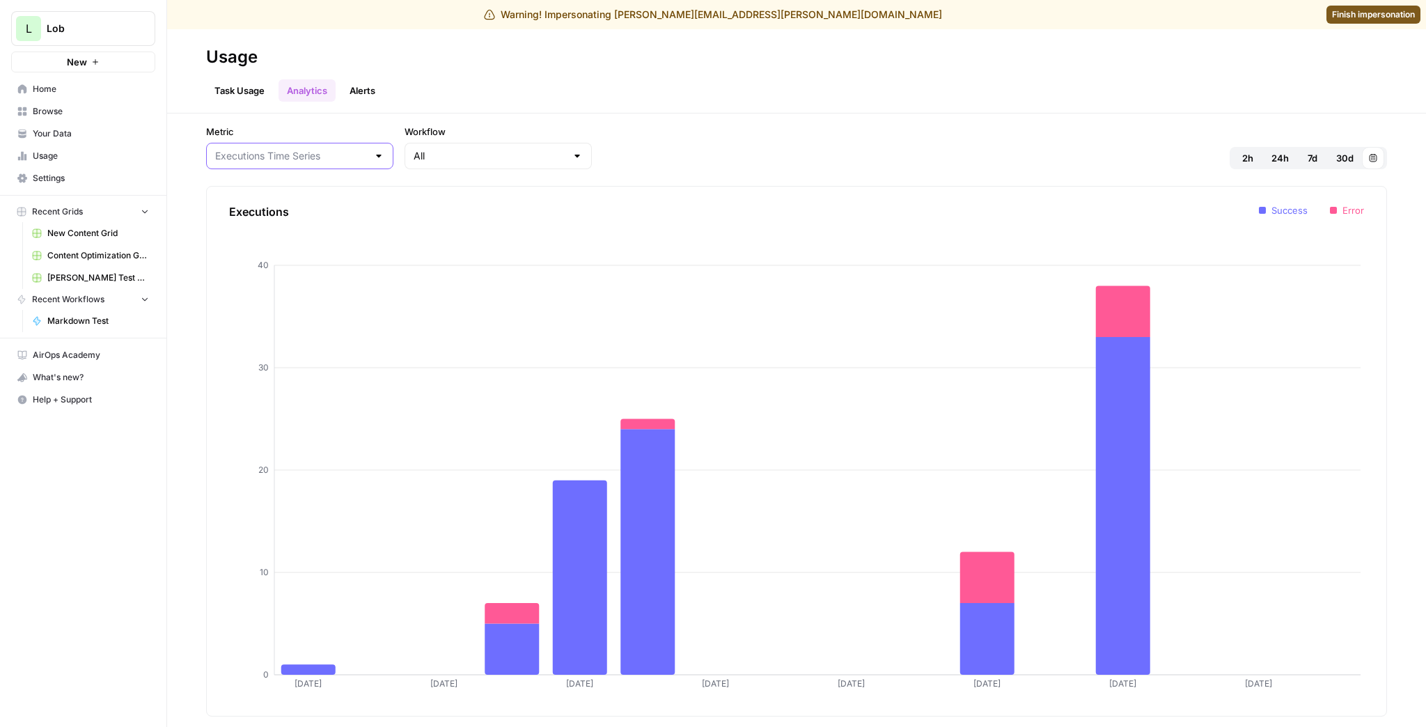
click at [316, 153] on input "Metric" at bounding box center [291, 156] width 152 height 14
click at [312, 210] on span "Latency Time Series" at bounding box center [287, 210] width 139 height 14
type input "Latency Time Series"
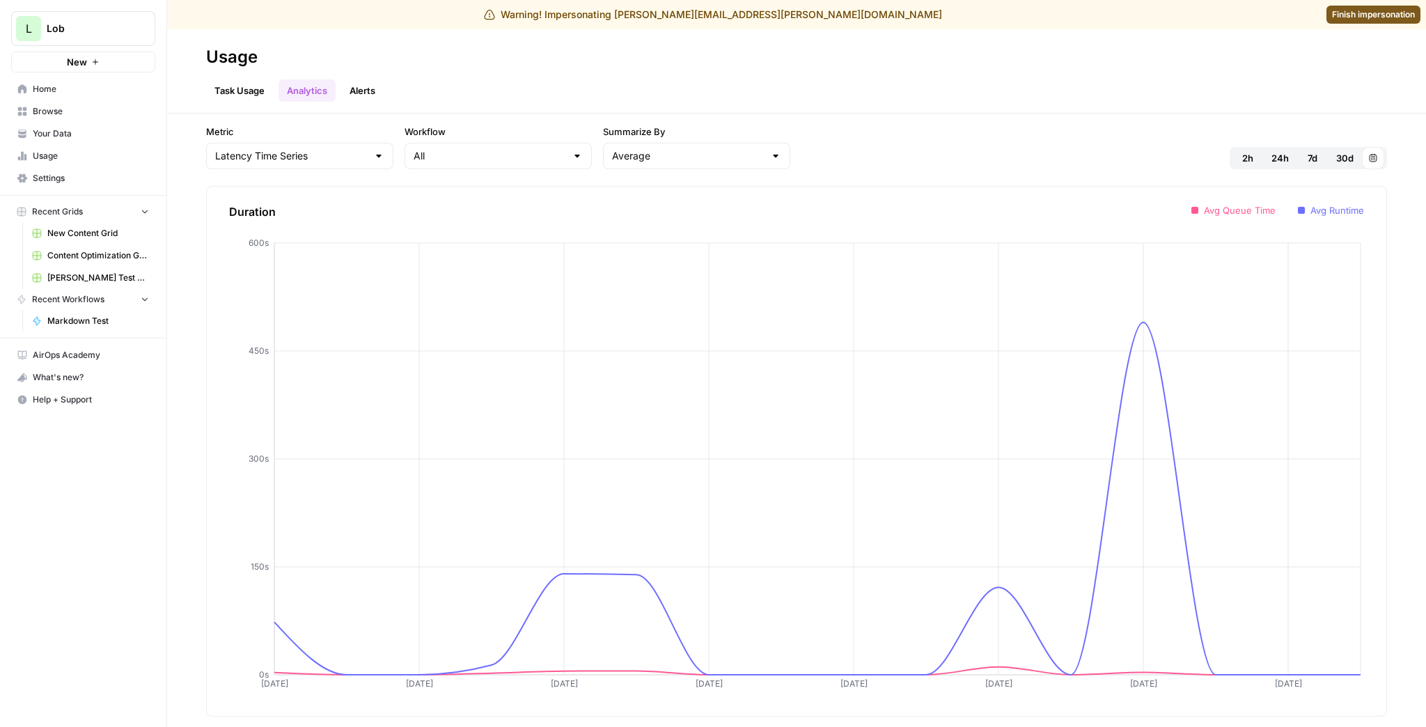
click at [244, 93] on link "Task Usage" at bounding box center [239, 90] width 67 height 22
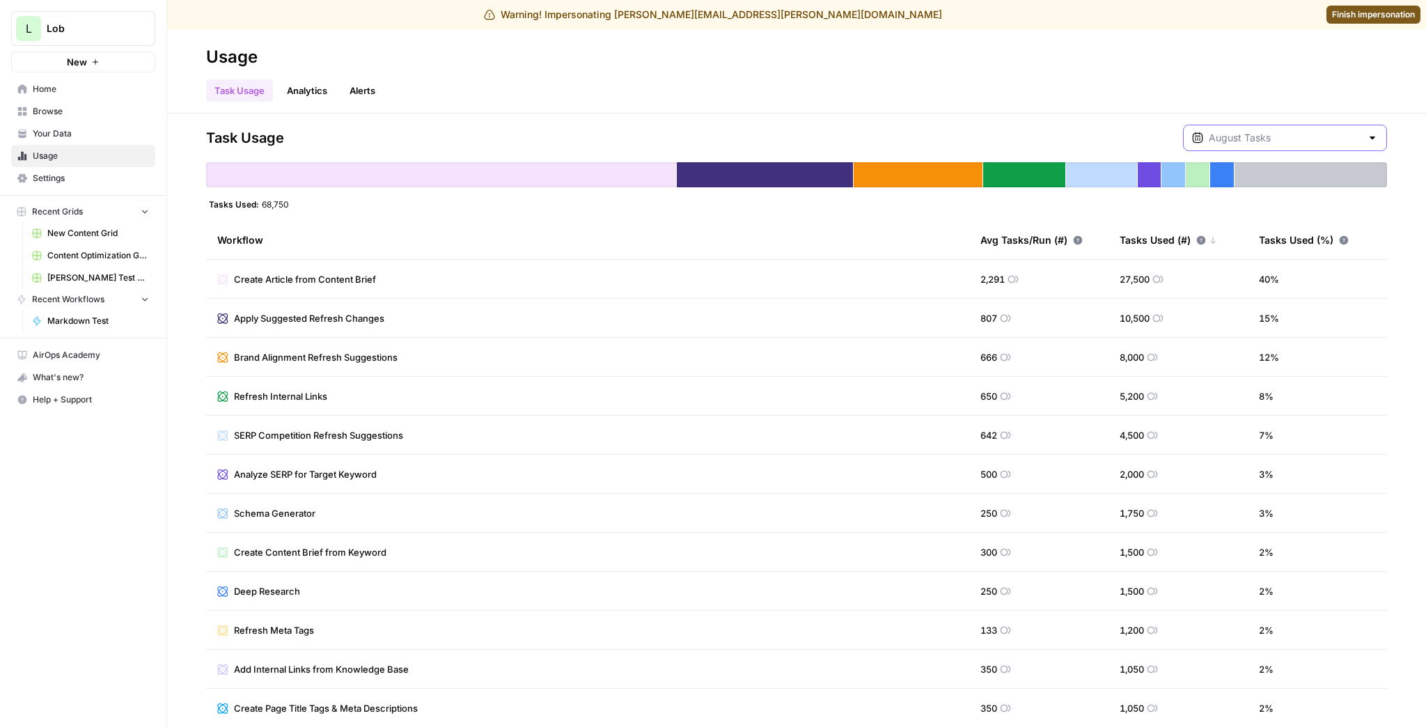
click at [1140, 132] on input "text" at bounding box center [1284, 138] width 152 height 14
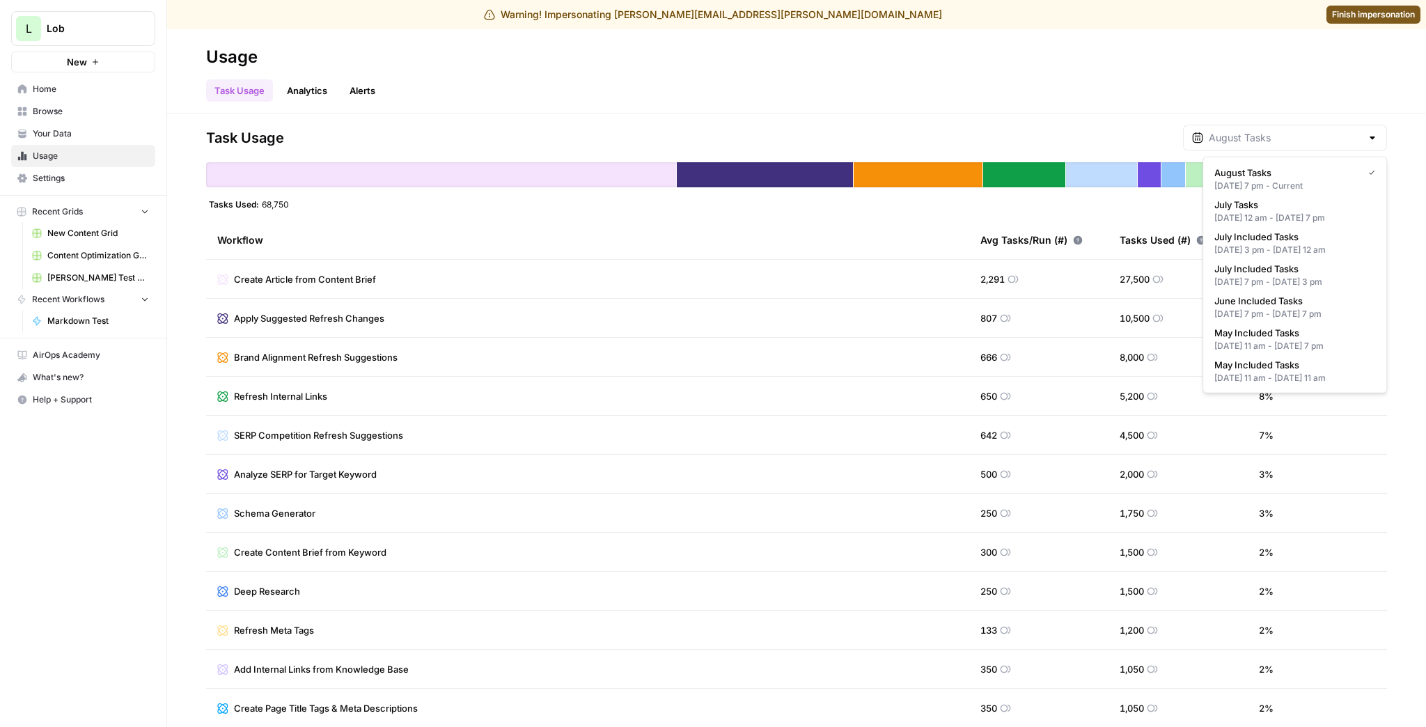
type input "August Tasks"
click at [1091, 116] on div "Task Usage August Tasks Tasks Used: 68,750 Workflow Avg Tasks/Run (#) Tasks Use…" at bounding box center [796, 419] width 1259 height 613
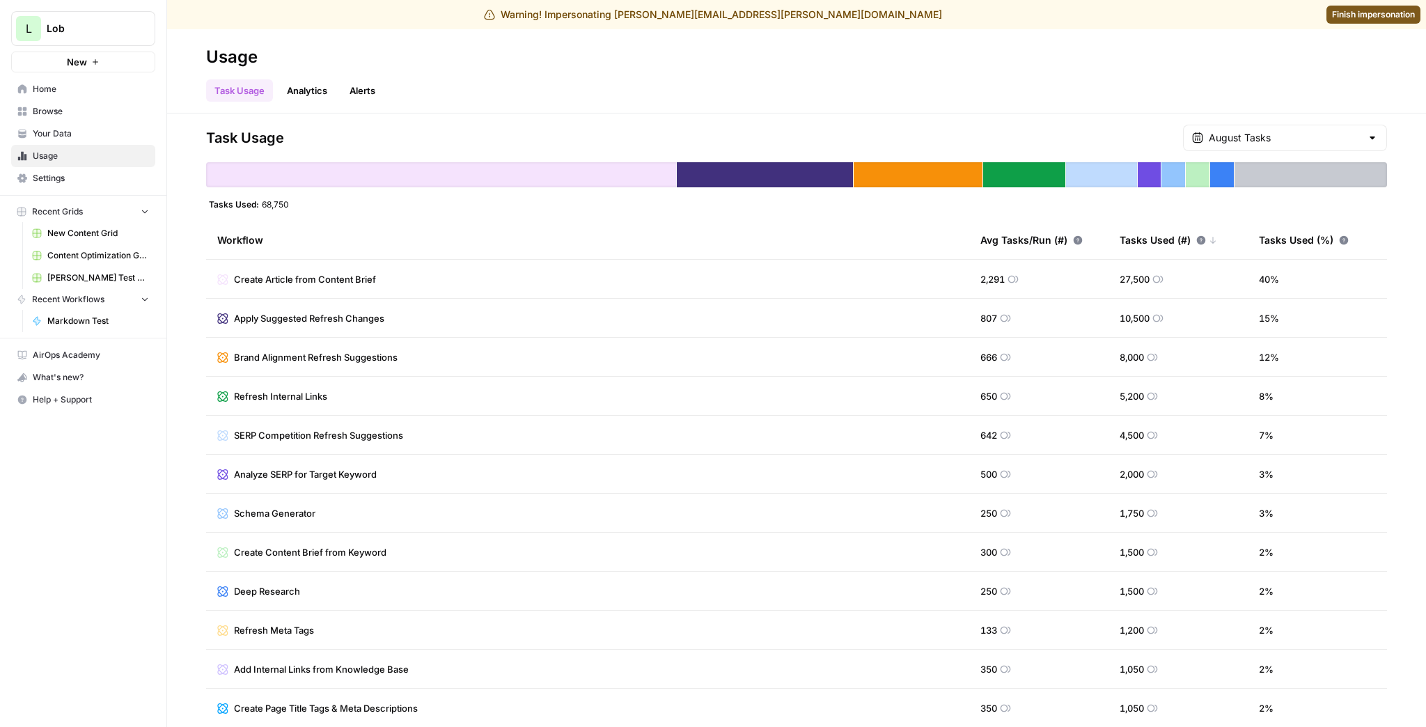
drag, startPoint x: 290, startPoint y: 206, endPoint x: 261, endPoint y: 201, distance: 29.0
click at [261, 201] on div "Tasks Used: 68,750" at bounding box center [249, 203] width 86 height 11
copy span "68,750"
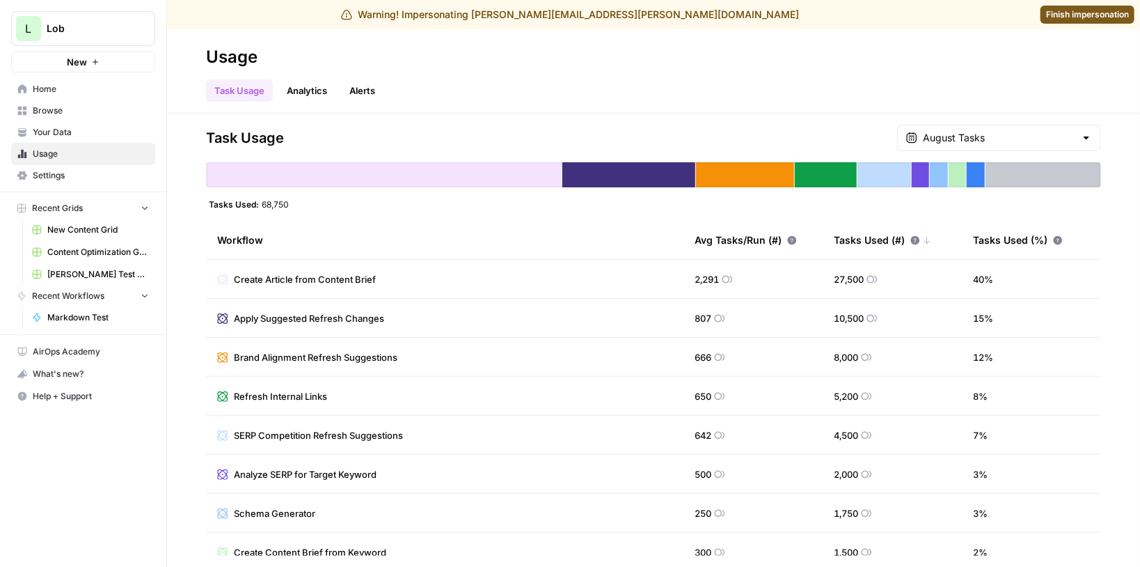
click at [1063, 19] on span "Finish impersonation" at bounding box center [1087, 14] width 83 height 13
